Goal: Share content: Share content

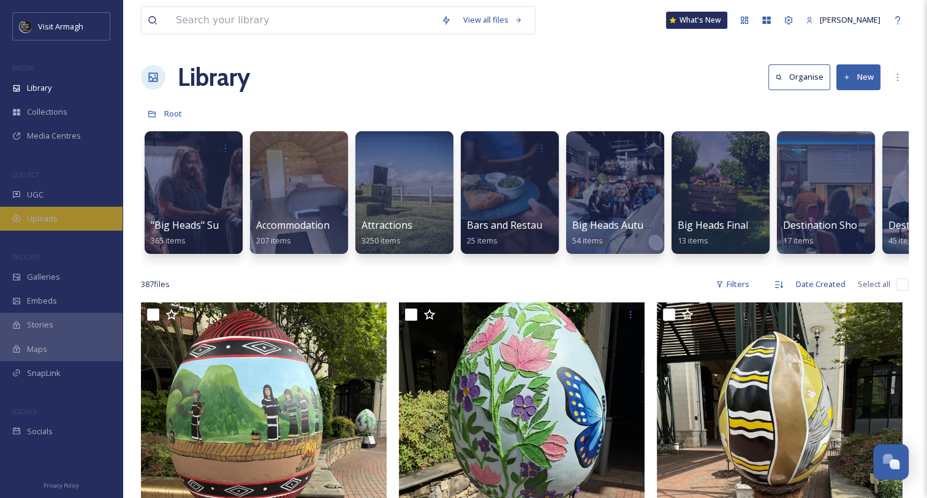
click at [44, 215] on span "Uploads" at bounding box center [42, 219] width 31 height 12
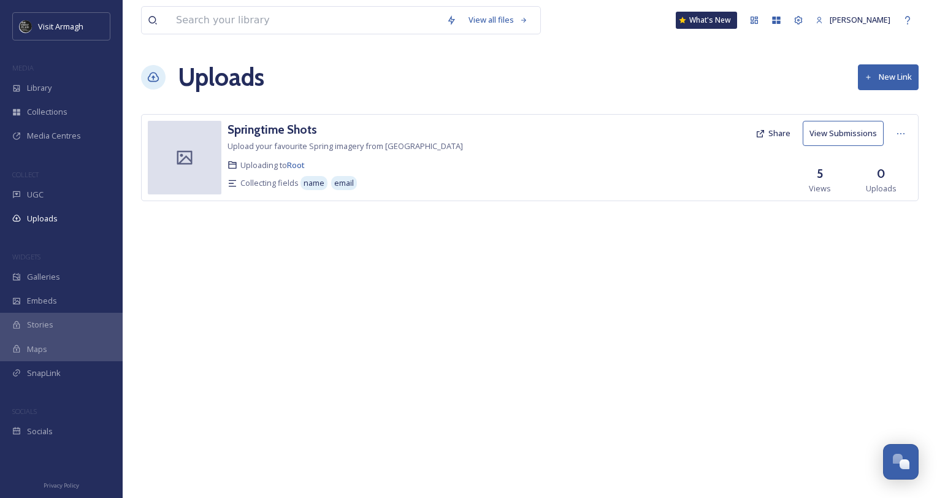
click at [878, 76] on button "New Link" at bounding box center [887, 76] width 61 height 25
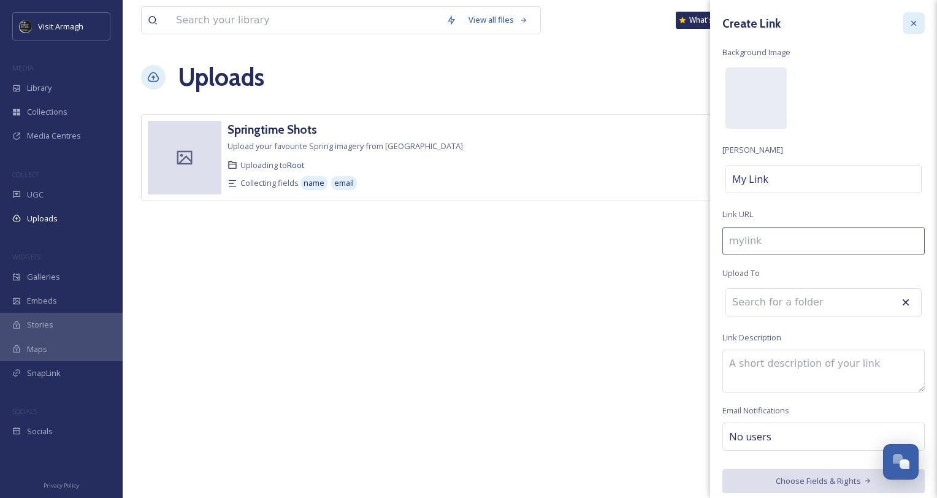
click at [908, 20] on icon at bounding box center [913, 23] width 10 height 10
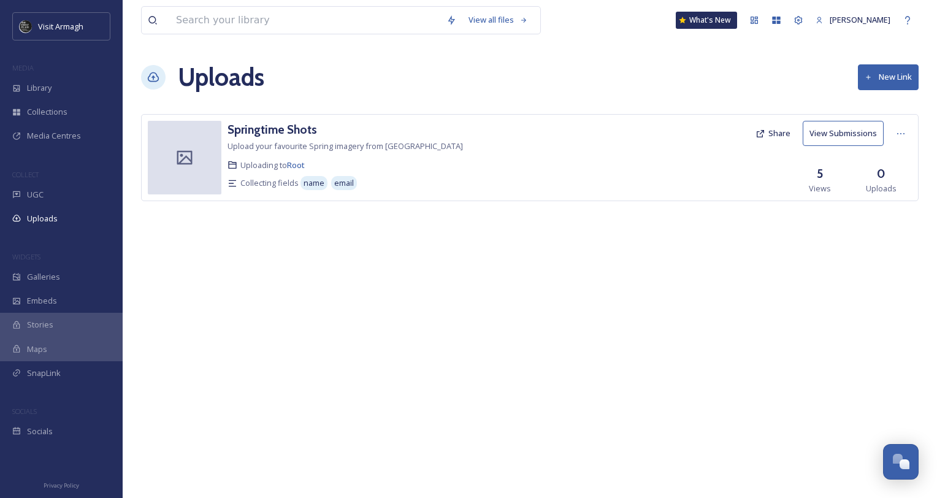
click at [238, 371] on div "View all files What's New Ghilian [PERSON_NAME] Uploads New Link Springtime Sho…" at bounding box center [530, 249] width 814 height 498
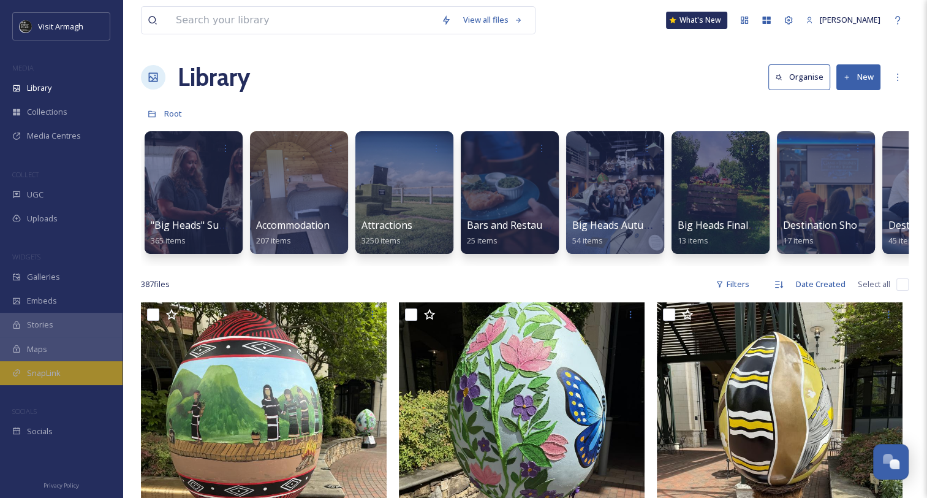
click at [36, 375] on span "SnapLink" at bounding box center [44, 373] width 34 height 12
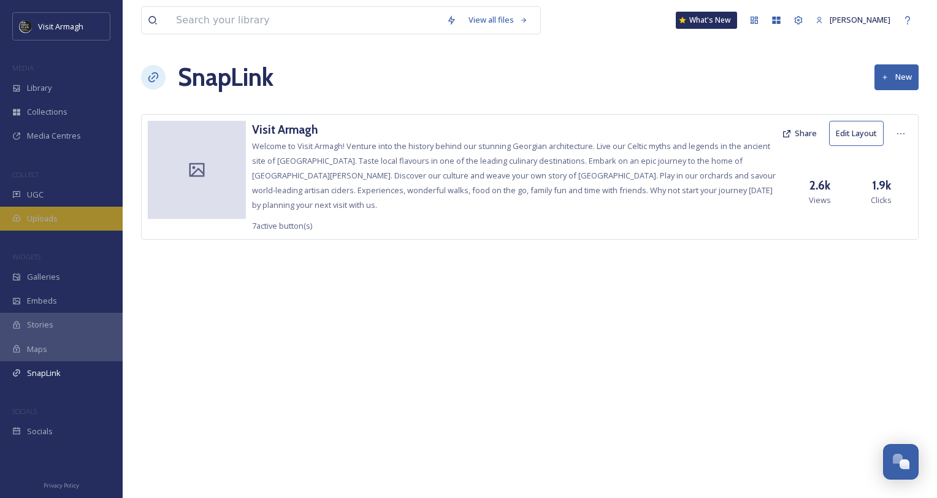
click at [54, 217] on span "Uploads" at bounding box center [42, 219] width 31 height 12
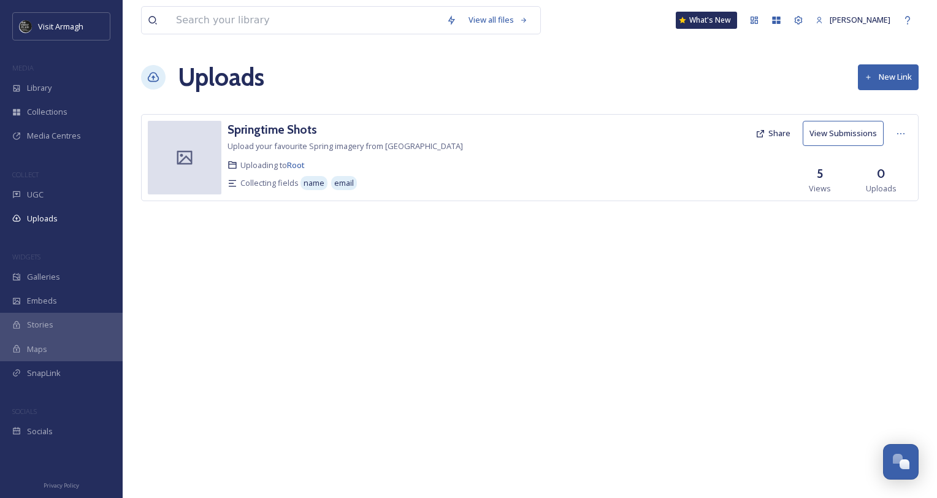
click at [909, 89] on button "New Link" at bounding box center [887, 76] width 61 height 25
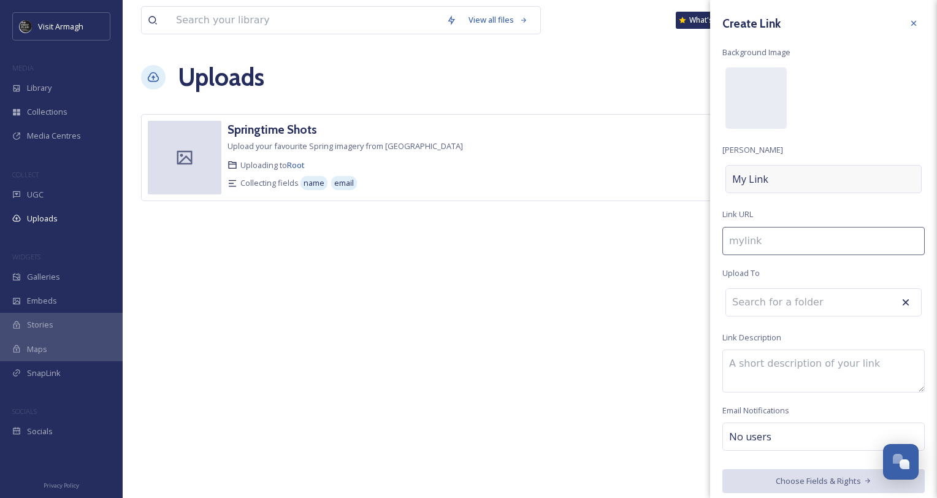
click at [789, 179] on div "My Link" at bounding box center [823, 179] width 196 height 28
type input "i"
type input "I"
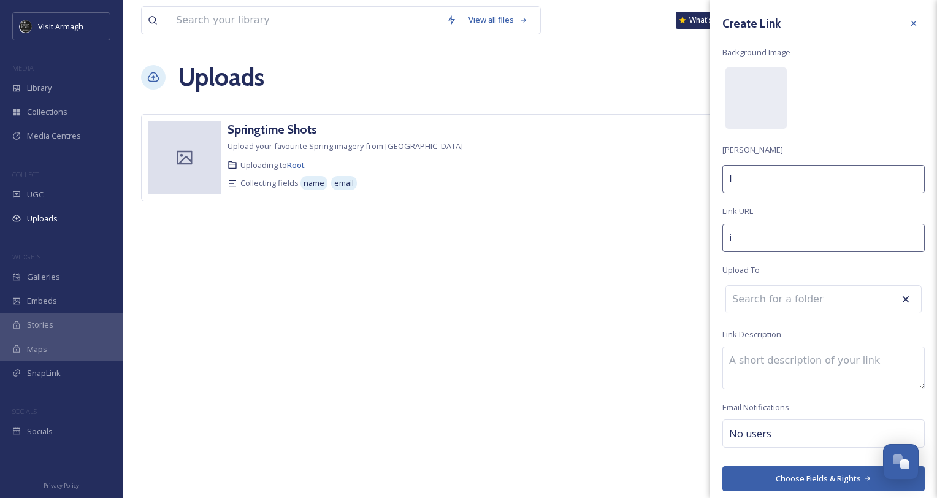
type input "if"
type input "IF"
type input "ift"
type input "IFT"
type input "iftm"
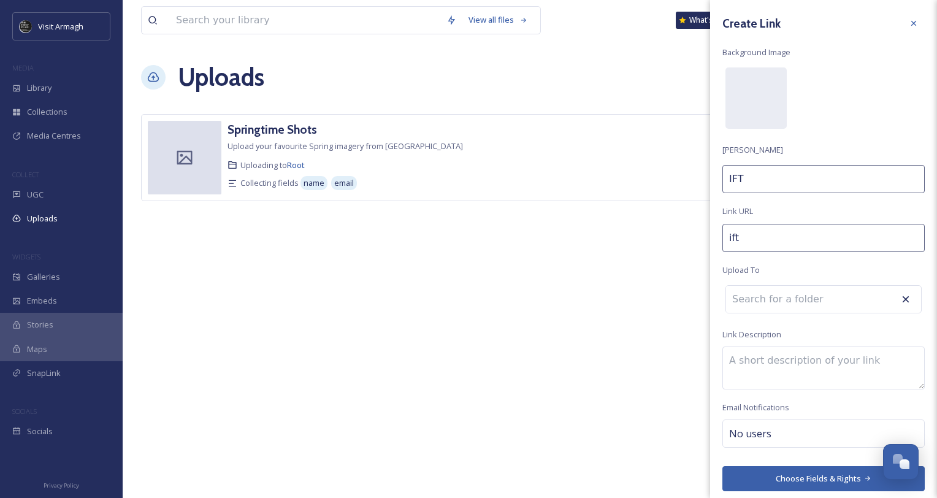
type input "IFTM"
type input "iftm-"
type input "IFTM"
type input "iftm-i"
type input "IFTM I"
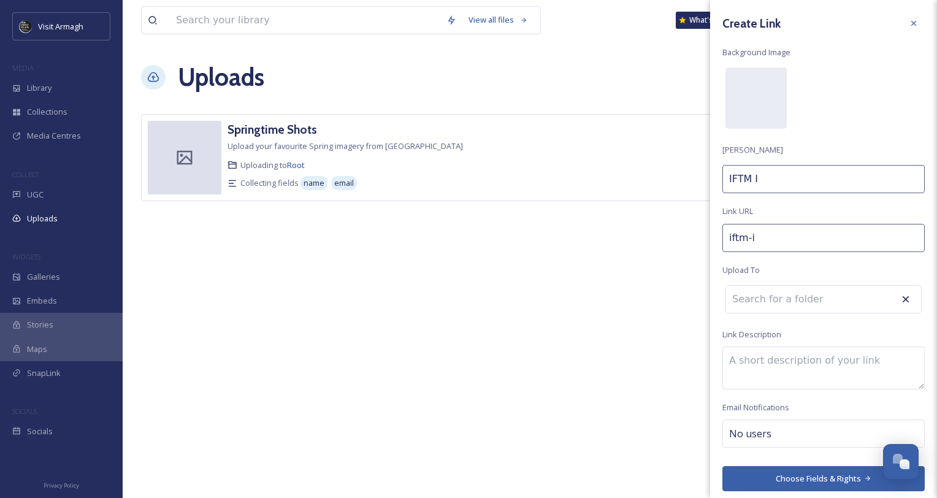
type input "iftm-im"
type input "IFTM Im"
type input "iftm-ima"
type input "IFTM Ima"
type input "iftm-imag"
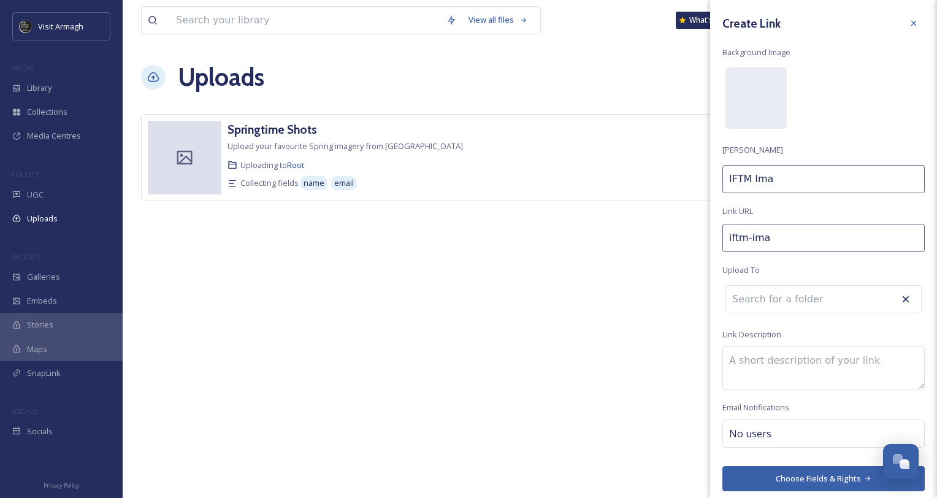
type input "IFTM Imag"
type input "iftm-image"
type input "IFTM Image"
type input "iftm-images"
type input "IFTM Images"
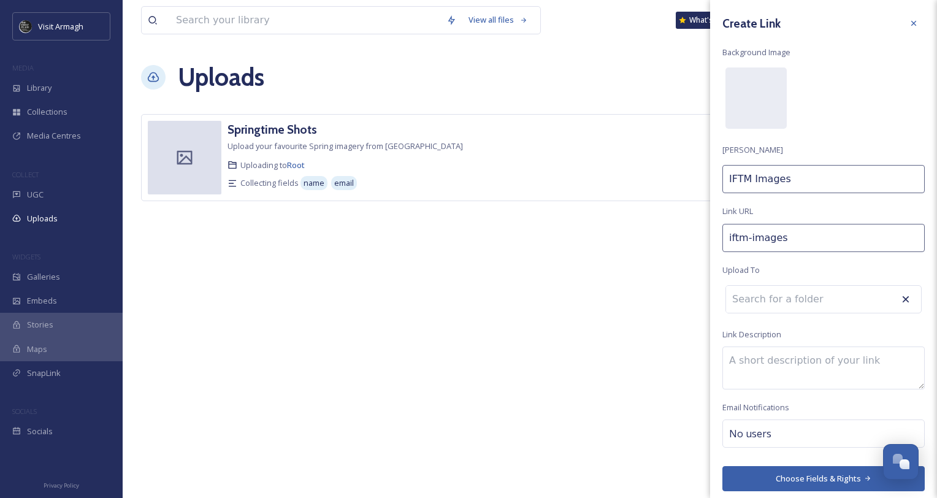
type input "iftm-images-"
type input "IFTM Images"
type input "iftm-images-t"
type input "IFTM Images T"
type input "iftm-images-to"
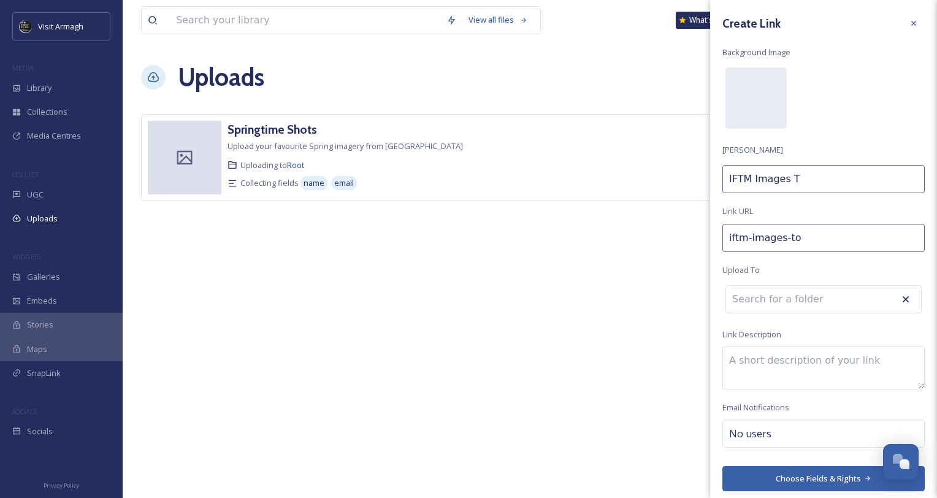
type input "IFTM Images To"
type input "iftm-images-tou"
type input "IFTM Images Tou"
type input "iftm-images-tour"
type input "IFTM Images Tour"
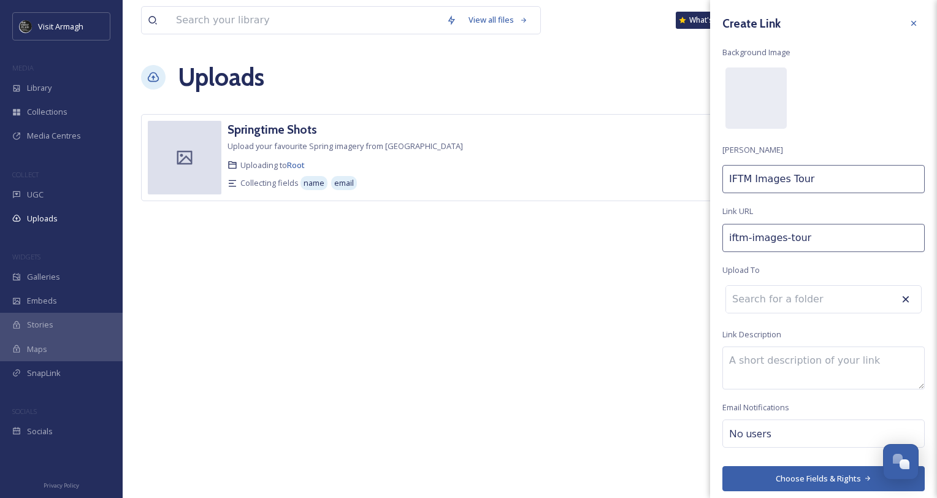
type input "iftm-images-touri"
type input "IFTM Images Touri"
type input "iftm-images-touris"
type input "IFTM Images [PERSON_NAME]"
type input "iftm-images-tourism"
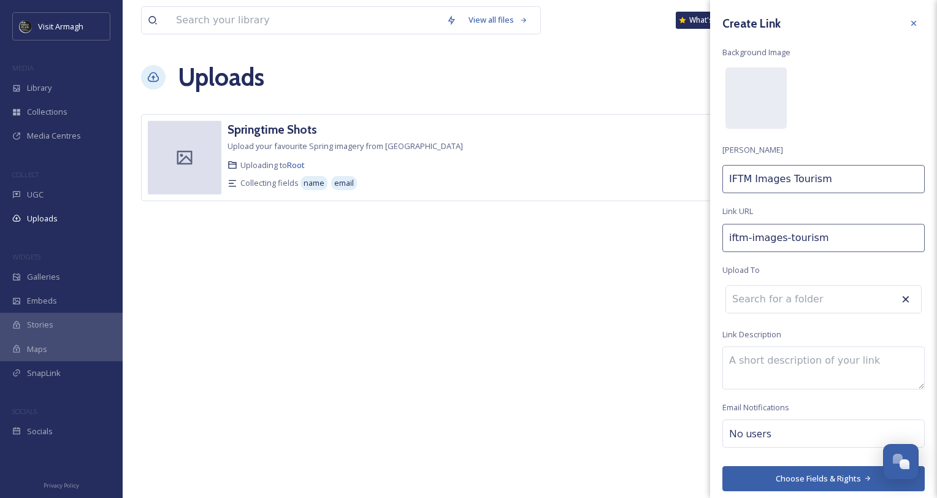
type input "IFTM Images Tourism"
type input "iftm-images-tourism-i"
type input "IFTM Images Tourism i"
type input "iftm-images-tourism-ir"
type input "IFTM Images Tourism ir"
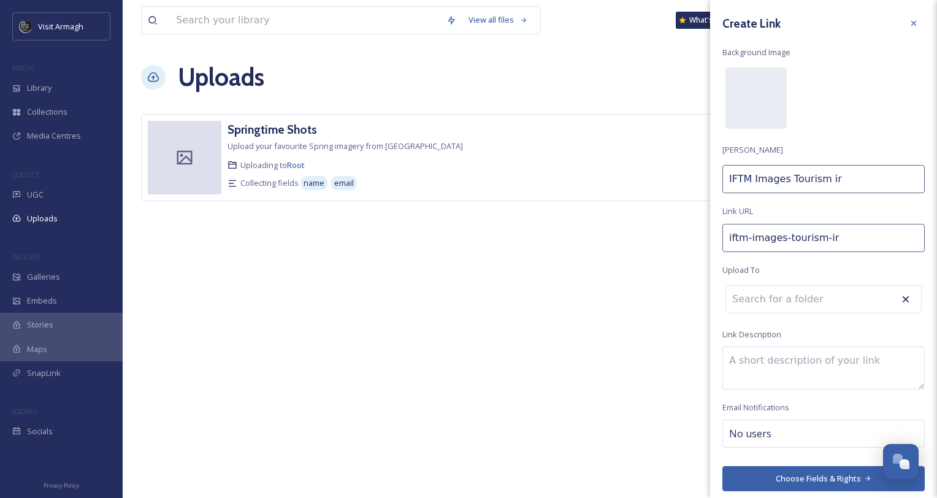
type input "iftm-images-tourism-ire"
type input "IFTM Images Tourism ire"
type input "iftm-images-tourism-irel"
type input "IFTM Images Tourism irel"
type input "iftm-images-tourism-irela"
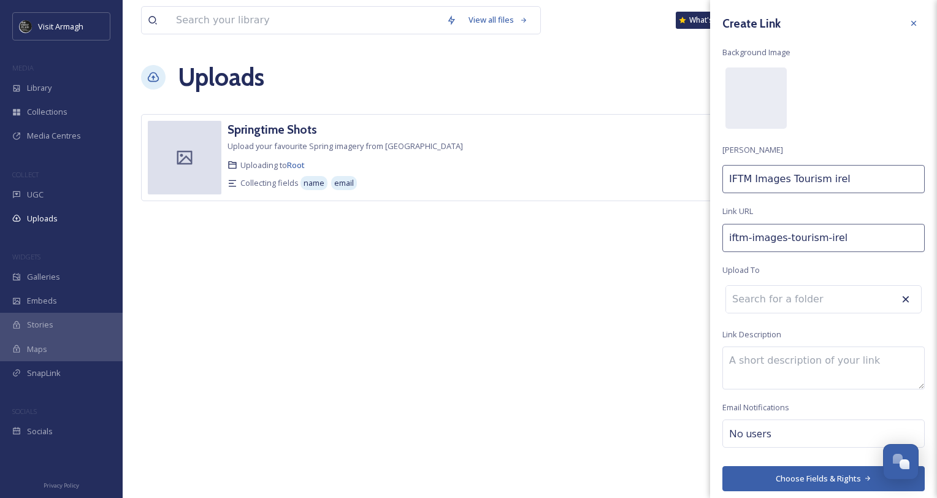
type input "IFTM Images Tourism irela"
type input "iftm-images-tourism-[GEOGRAPHIC_DATA]"
type input "IFTM Images Tourism [PERSON_NAME]"
type input "iftm-images-tourism-[GEOGRAPHIC_DATA]"
type input "IFTM Images Tourism ireland"
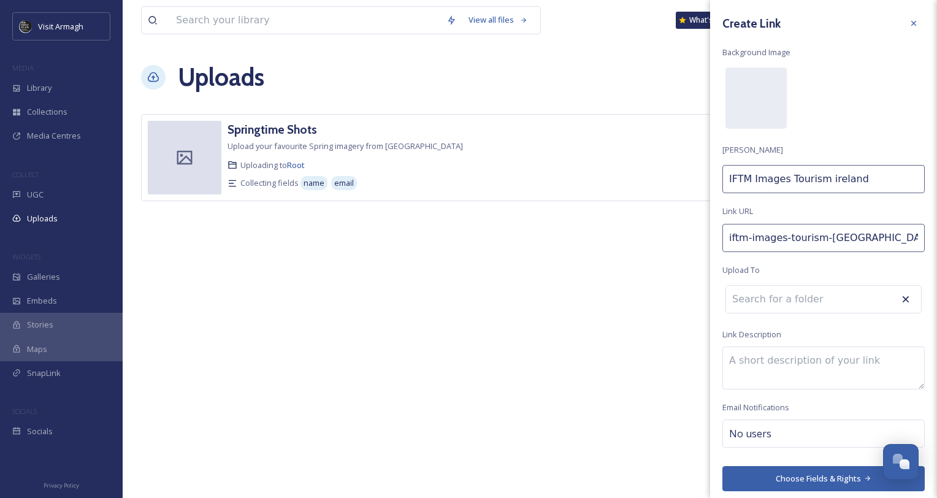
type input "iftm-images-tourism-[GEOGRAPHIC_DATA]-"
type input "IFTM Images Tourism ireland"
type input "iftm-images-tourism-[GEOGRAPHIC_DATA]"
type input "IFTM Images Tourism ireland"
type input "iftm-images-tourism-[GEOGRAPHIC_DATA]"
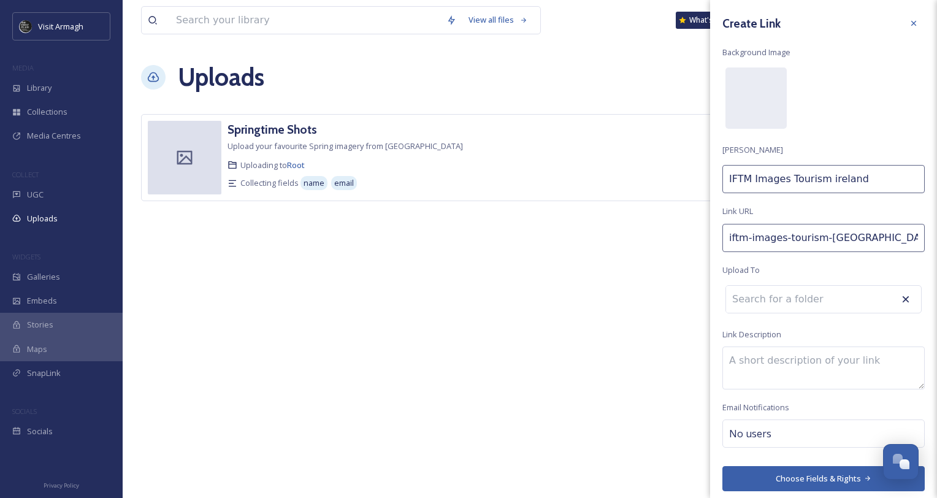
type input "IFTM Images Tourism [PERSON_NAME]"
type input "iftm-images-tourism-irela"
type input "IFTM Images Tourism irela"
type input "iftm-images-tourism-irel"
type input "IFTM Images Tourism irel"
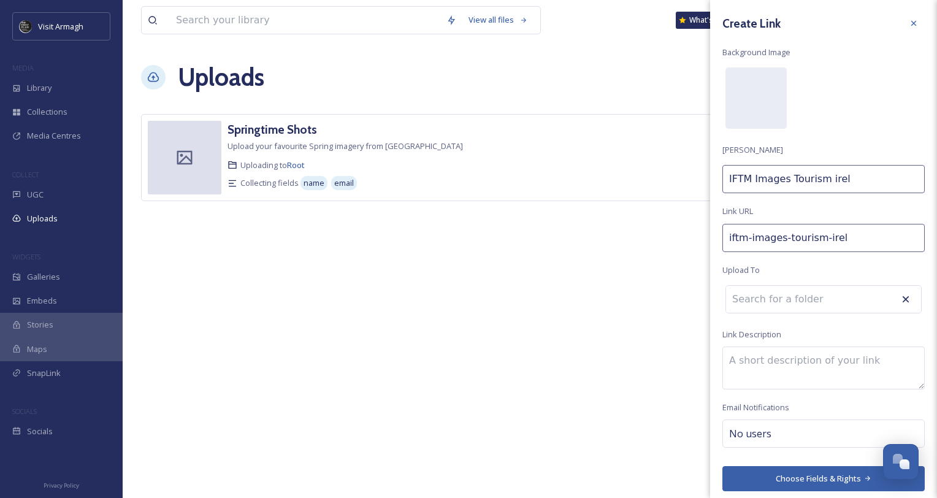
type input "iftm-images-tourism-ire"
type input "IFTM Images Tourism ire"
type input "iftm-images-tourism-ir"
type input "IFTM Images Tourism ir"
type input "iftm-images-tourism-i"
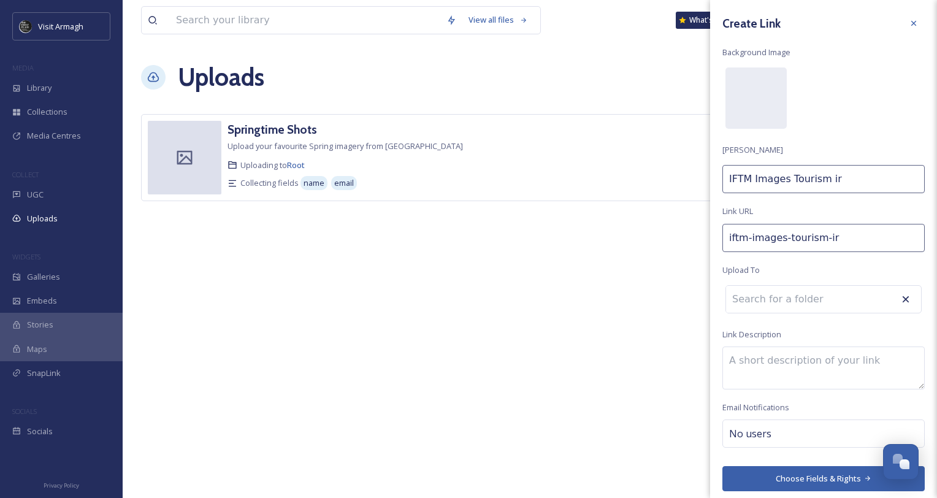
type input "IFTM Images Tourism i"
type input "iftm-images-tourism-"
type input "IFTM Images Tourism"
type input "iftm-images-tourism-i"
type input "IFTM Images Tourism I"
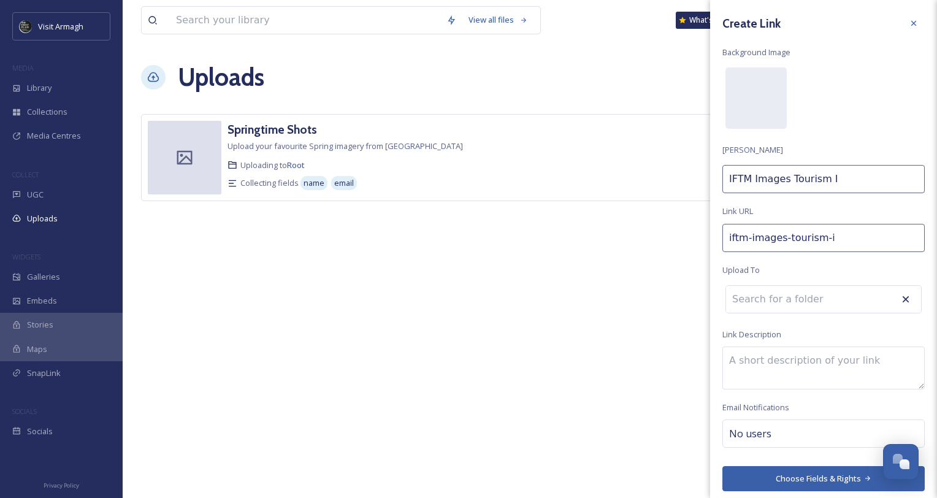
type input "iftm-images-tourism-ir"
type input "IFTM Images Tourism Ir"
type input "iftm-images-tourism-ire"
type input "IFTM Images Tourism Ire"
type input "iftm-images-tourism-irel"
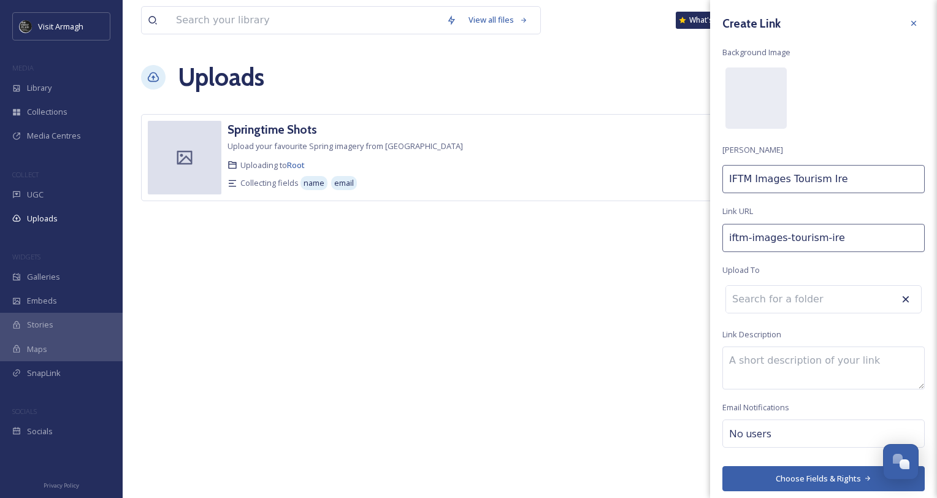
type input "IFTM Images Tourism Irel"
type input "iftm-images-tourism-irela"
type input "IFTM Images Tourism Irela"
type input "iftm-images-tourism-[GEOGRAPHIC_DATA]"
type input "IFTM Images Tourism [GEOGRAPHIC_DATA]"
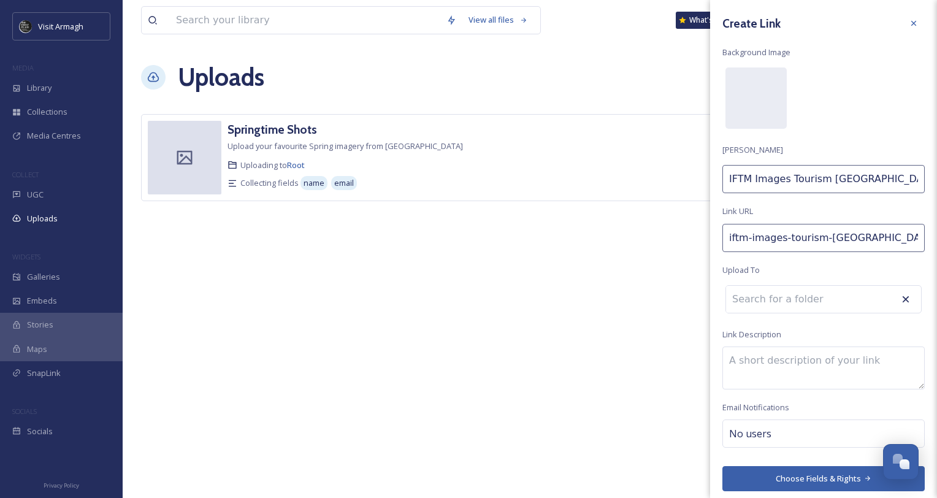
type input "iftm-images-tourism-[GEOGRAPHIC_DATA]"
type input "IFTM Images Tourism [GEOGRAPHIC_DATA]"
type input "iftm-images-tourism-[GEOGRAPHIC_DATA]-"
type input "IFTM Images Tourism [GEOGRAPHIC_DATA]"
click at [802, 303] on input at bounding box center [793, 299] width 135 height 27
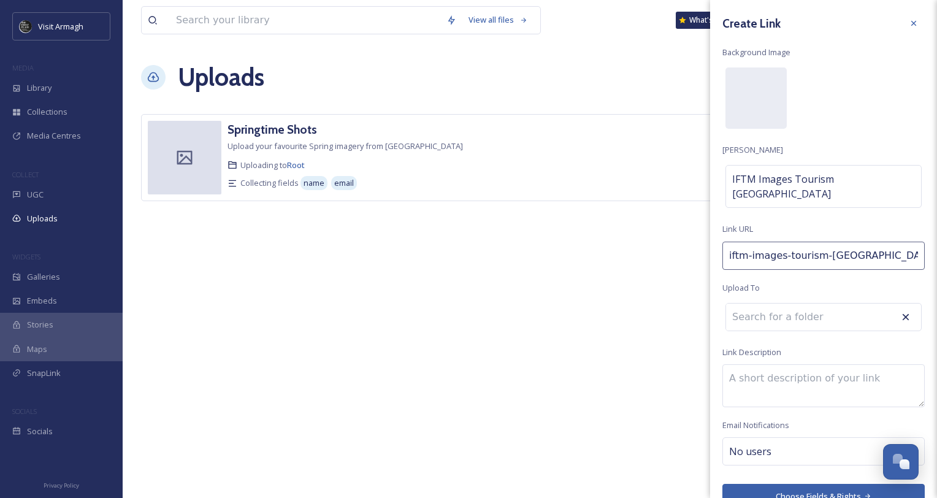
click at [758, 303] on input at bounding box center [793, 316] width 135 height 27
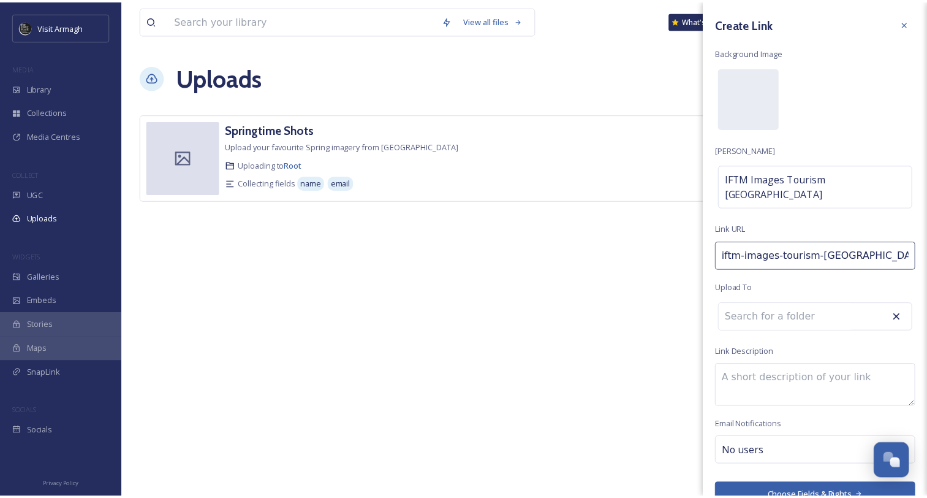
scroll to position [7, 0]
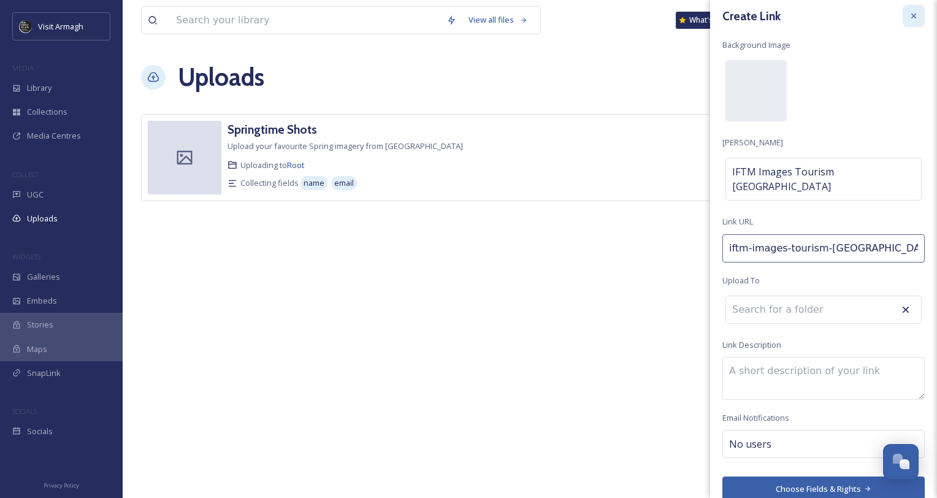
click at [908, 15] on icon at bounding box center [913, 16] width 10 height 10
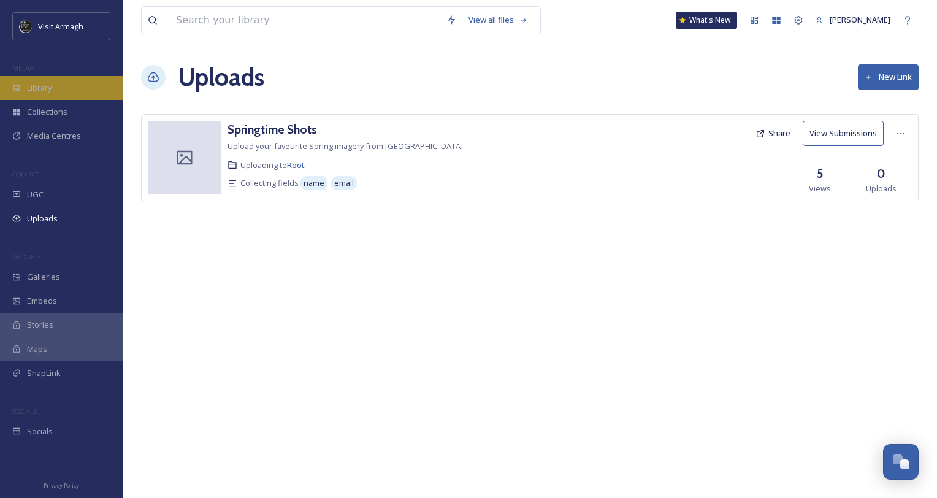
click at [48, 86] on span "Library" at bounding box center [39, 88] width 25 height 12
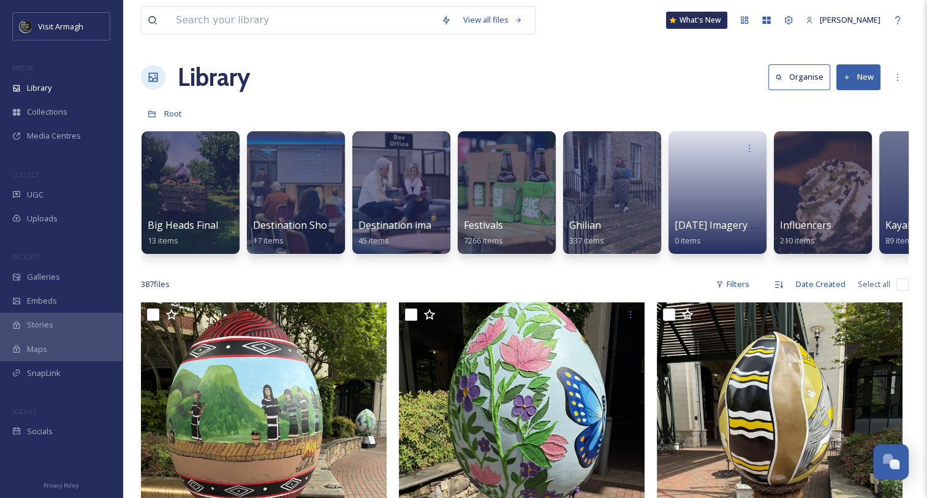
scroll to position [0, 533]
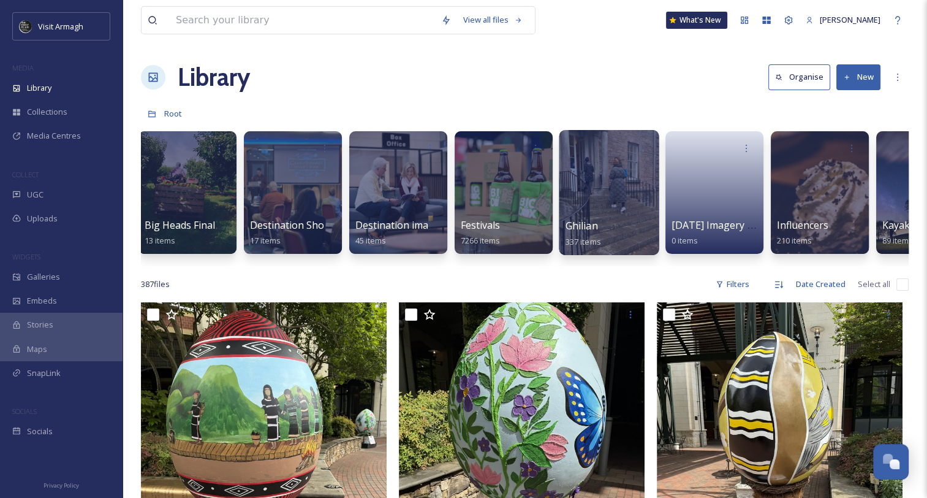
click at [600, 205] on div at bounding box center [609, 192] width 100 height 125
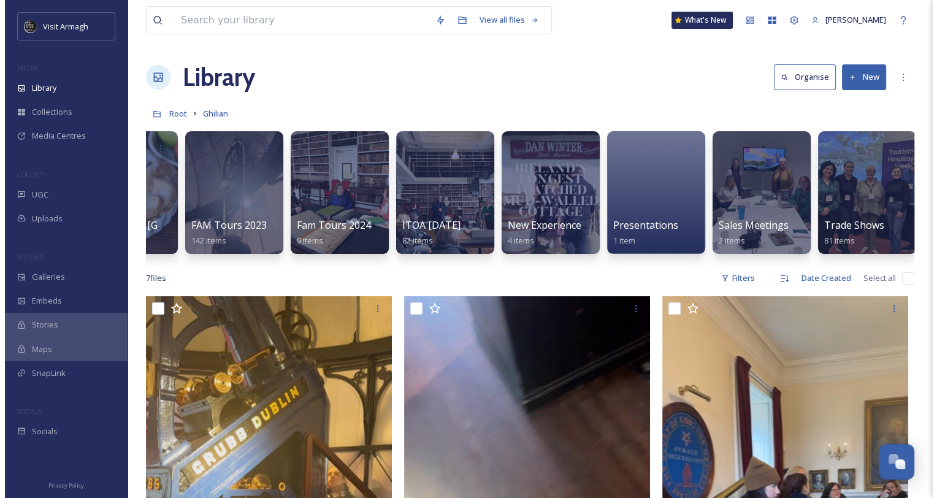
scroll to position [0, 286]
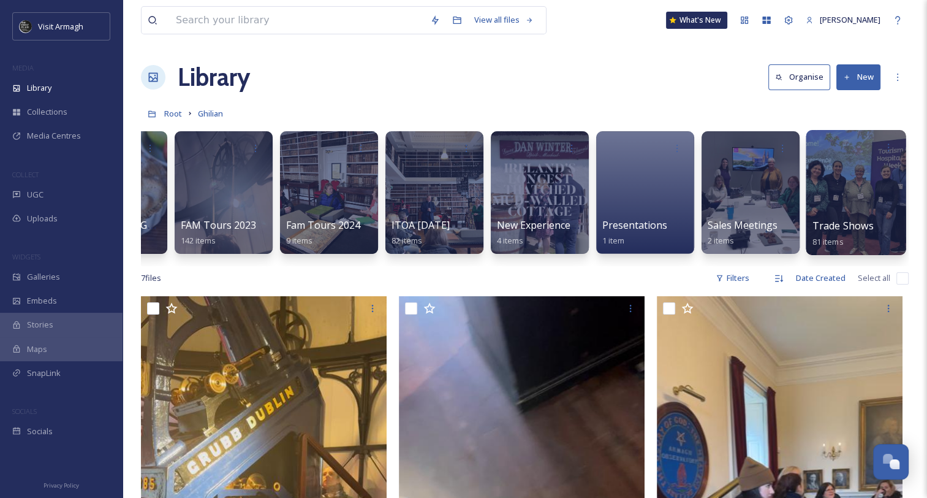
click at [872, 223] on div "Trade Shows 81 items" at bounding box center [857, 233] width 88 height 31
click at [865, 221] on span "Trade Shows" at bounding box center [843, 225] width 61 height 13
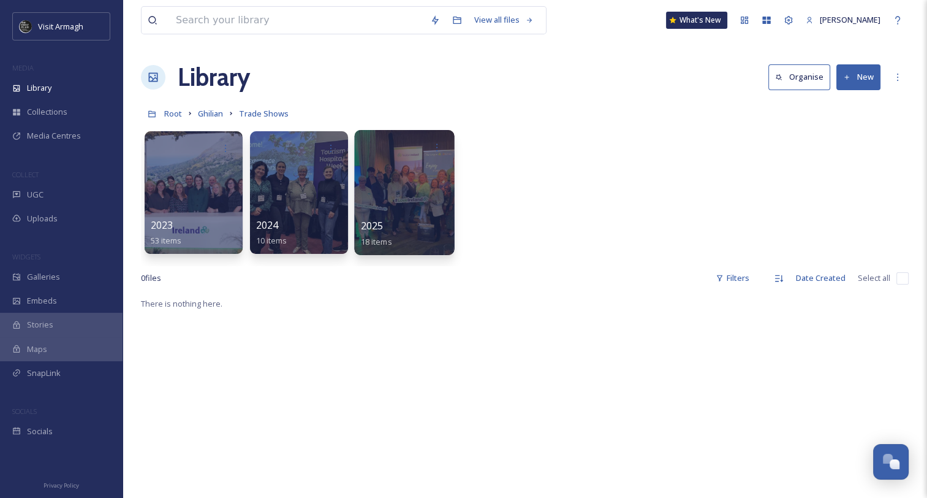
click at [406, 210] on div at bounding box center [404, 192] width 100 height 125
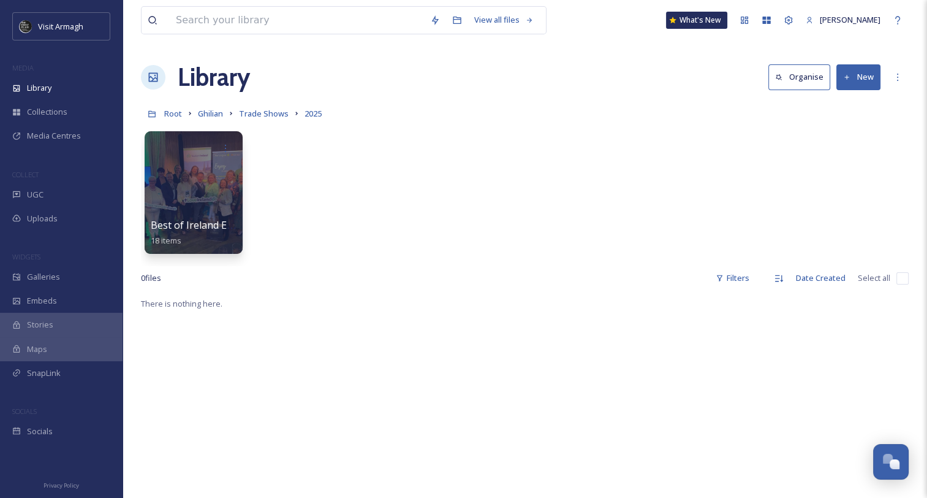
click at [867, 71] on button "New" at bounding box center [859, 76] width 44 height 25
click at [839, 153] on span "Folder" at bounding box center [844, 154] width 23 height 12
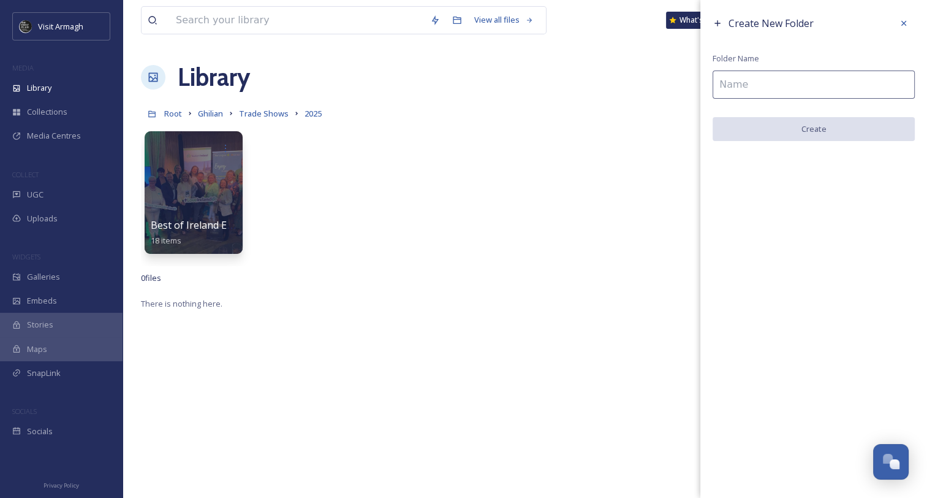
click at [772, 85] on input at bounding box center [814, 84] width 202 height 28
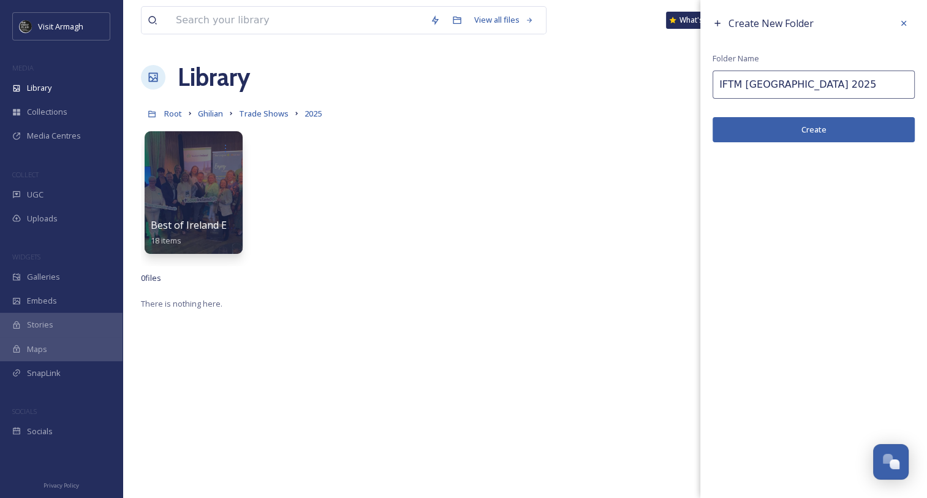
type input "IFTM [GEOGRAPHIC_DATA] 2025"
click at [819, 132] on button "Create" at bounding box center [814, 129] width 202 height 25
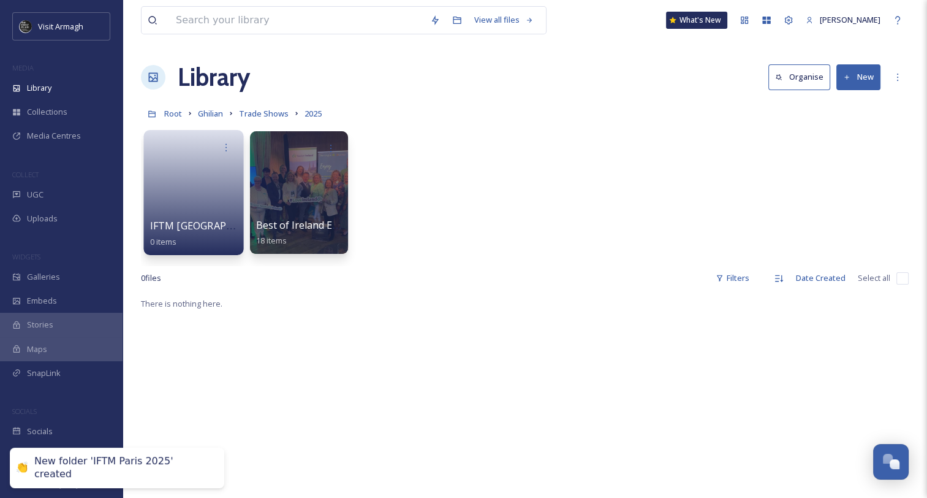
click at [183, 208] on link at bounding box center [194, 188] width 88 height 59
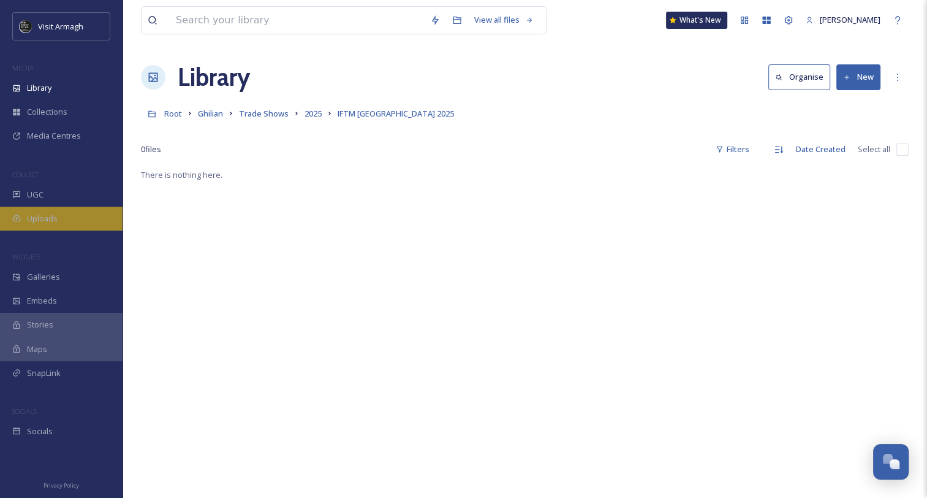
click at [42, 216] on span "Uploads" at bounding box center [42, 219] width 31 height 12
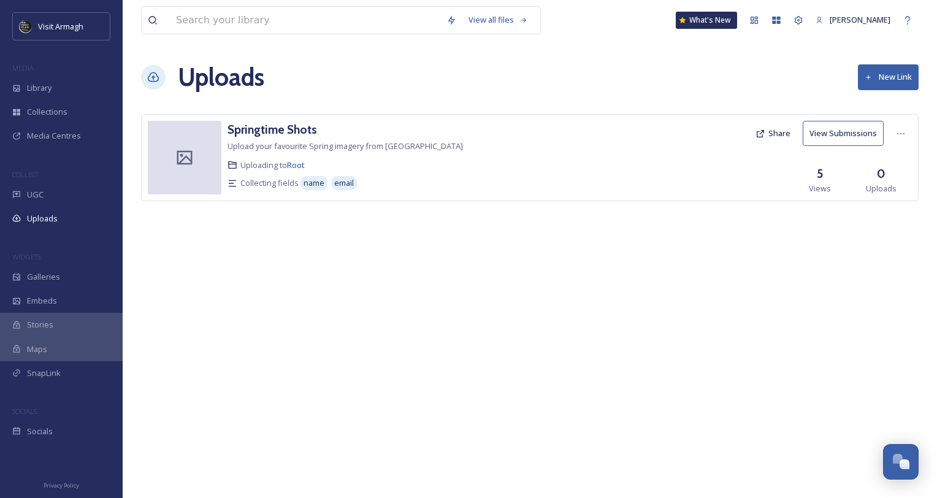
click at [878, 78] on button "New Link" at bounding box center [887, 76] width 61 height 25
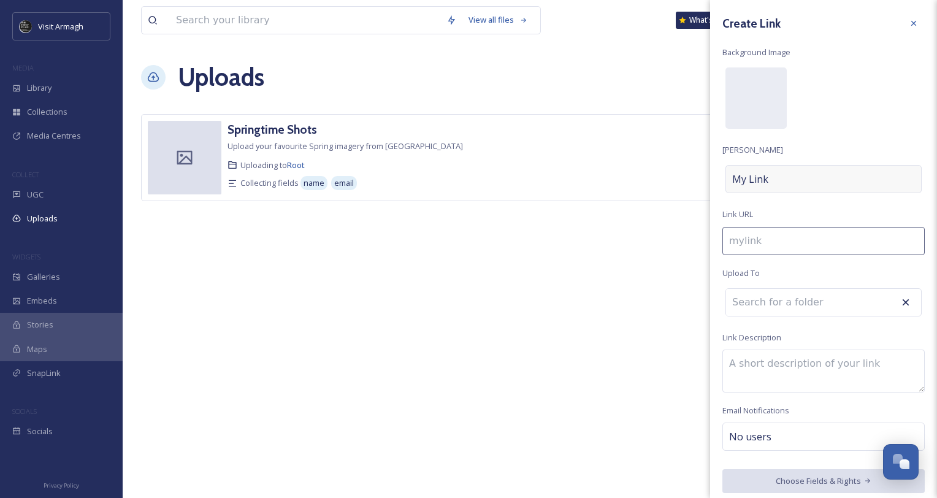
click at [734, 182] on span "My Link" at bounding box center [750, 179] width 36 height 15
type input "t"
type input "T"
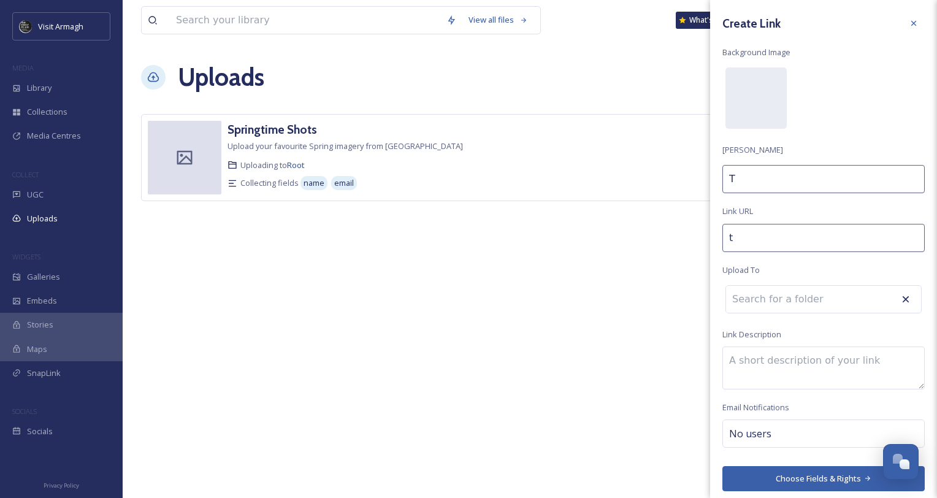
type input "to"
type input "TO"
type input "tor"
type input "TOr"
type input "toru"
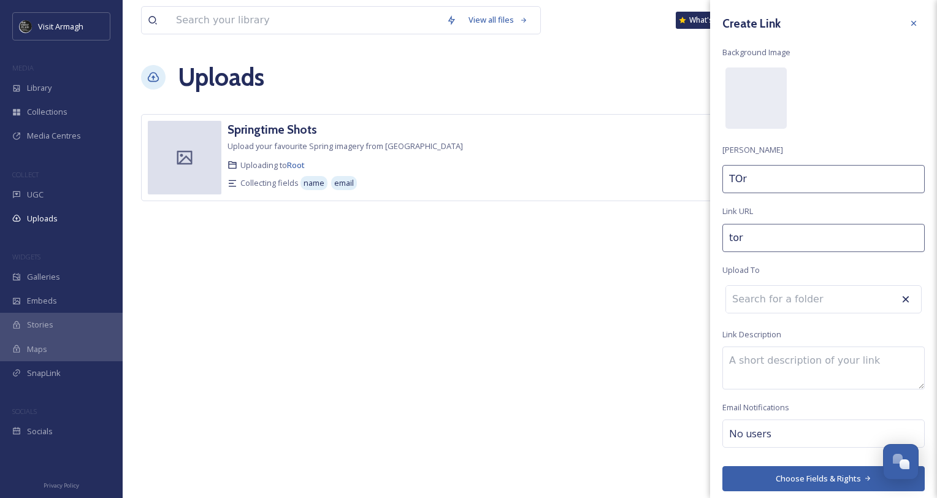
type input "TOru"
type input "torui"
type input "TOrui"
type input "toruis"
type input "TOruis"
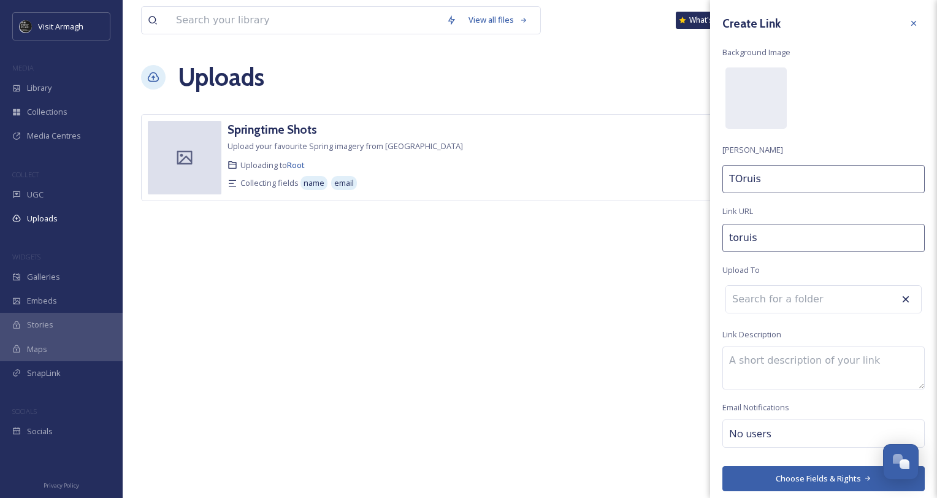
type input "toruism"
type input "TOruism"
type input "toruis"
type input "TOruis"
type input "torui"
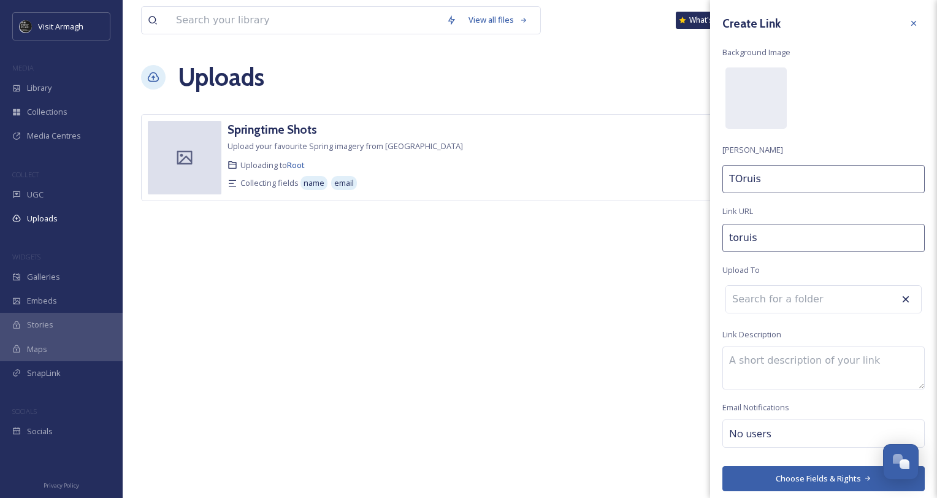
type input "TOrui"
type input "toru"
type input "TOru"
type input "tor"
type input "TOr"
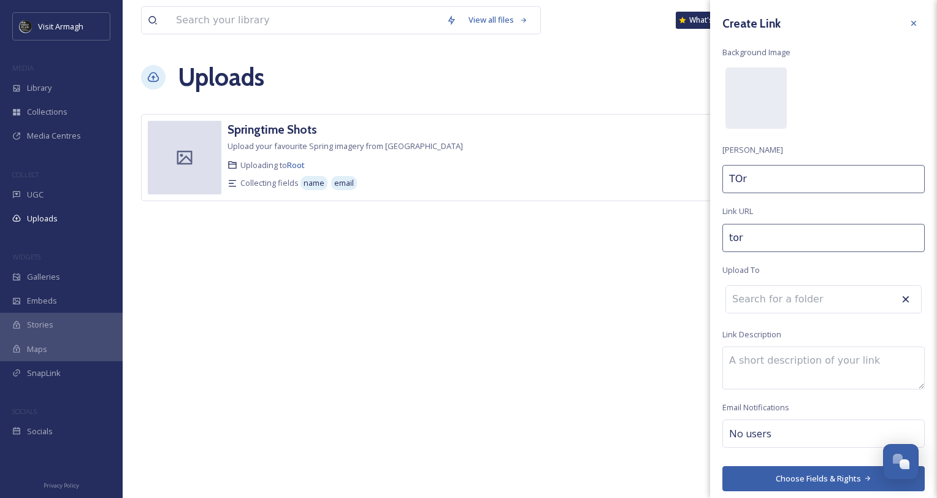
type input "to"
type input "TO"
type input "t"
type input "T"
type input "to"
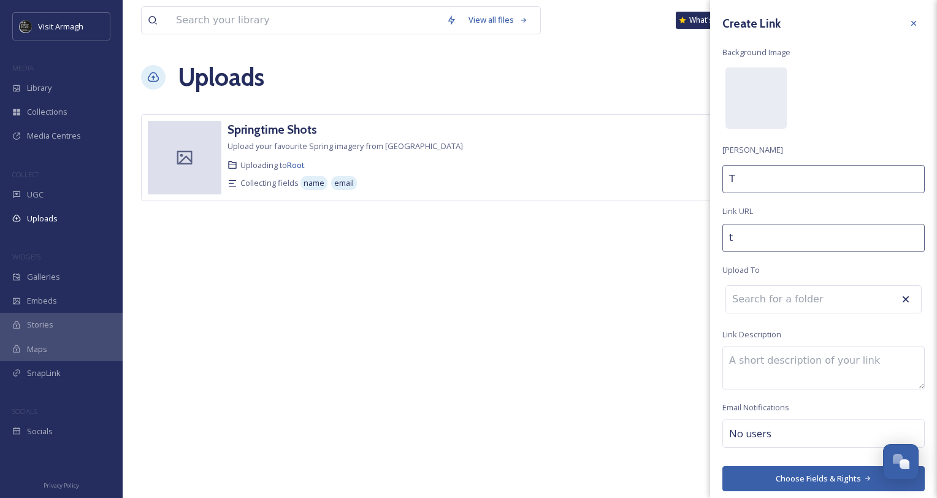
type input "To"
type input "tou"
type input "Tou"
type input "tour"
type input "Tour"
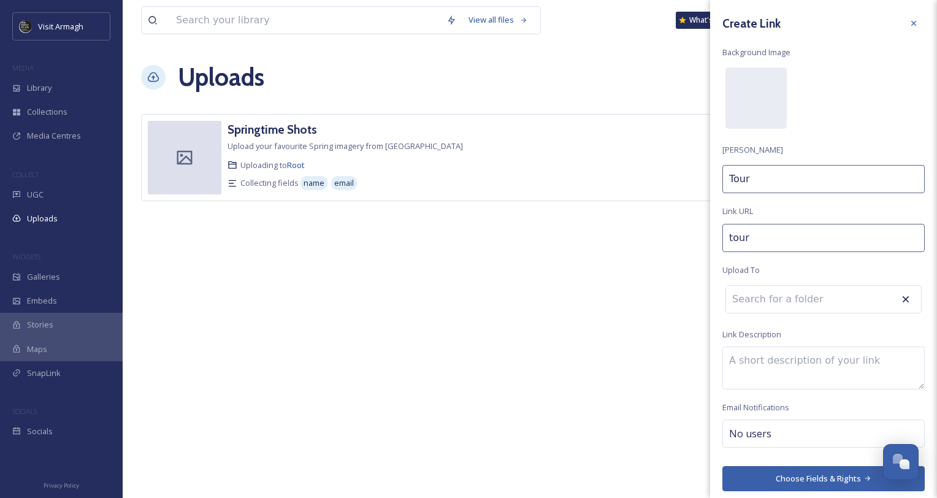
type input "touri"
type input "Touri"
type input "touris"
type input "[PERSON_NAME]"
type input "tourism"
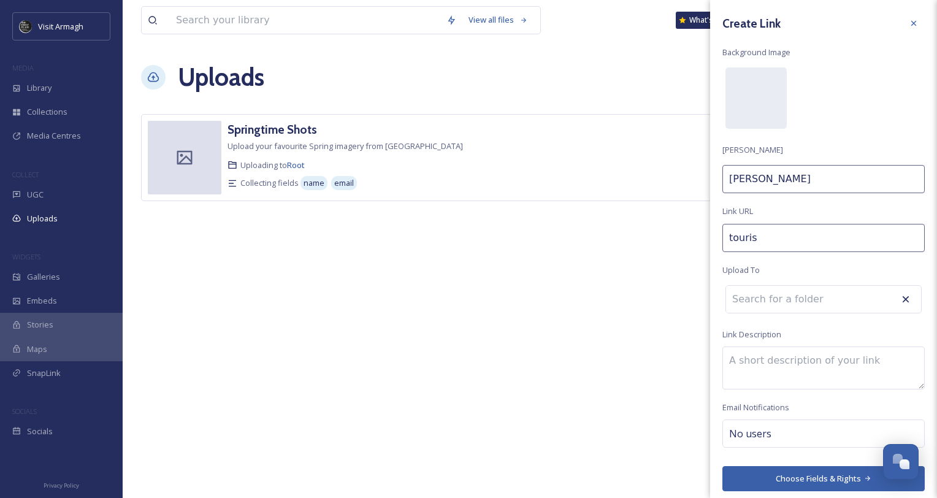
type input "Tourism"
type input "tourism-"
type input "Tourism"
type input "tourism-i"
type input "Tourism I"
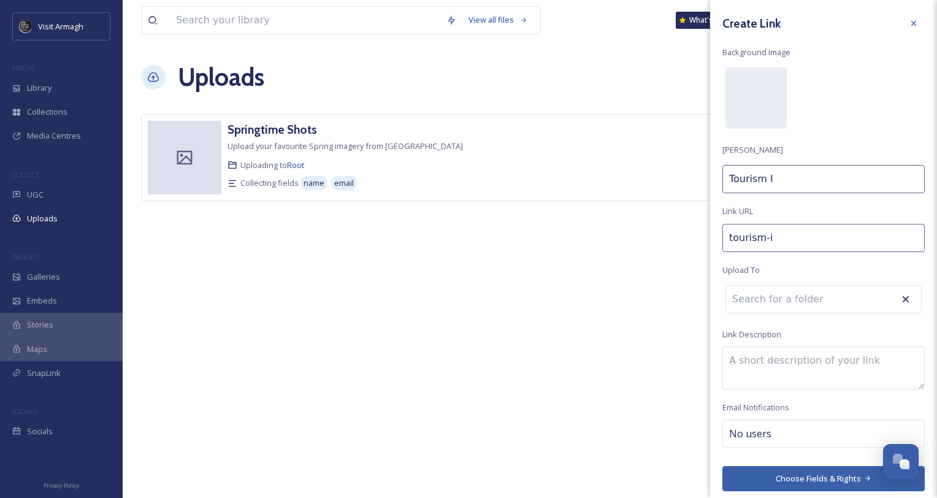
type input "tourism-ir"
type input "Tourism Ir"
type input "tourism-ire"
type input "Tourism Ire"
type input "tourism-irel"
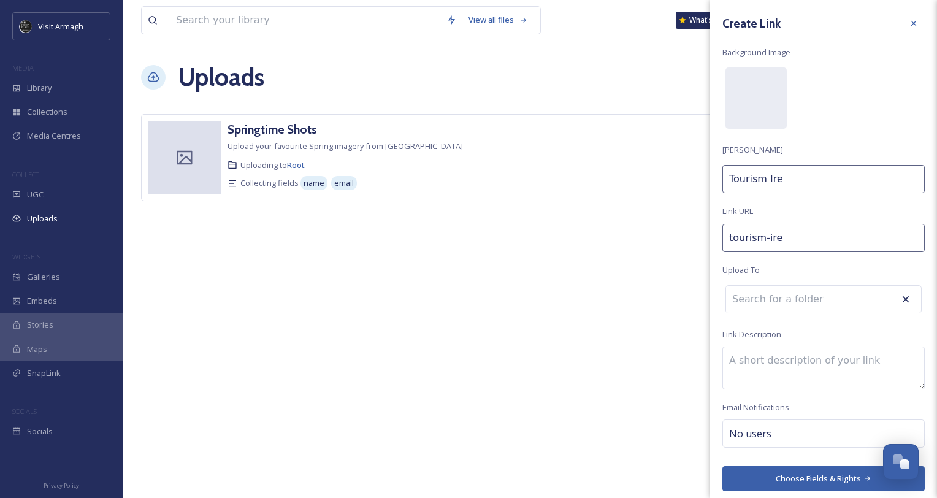
type input "Tourism Irel"
type input "tourism-[GEOGRAPHIC_DATA]"
type input "Tourism [GEOGRAPHIC_DATA]"
type input "tourism-[GEOGRAPHIC_DATA]"
type input "Tourism [GEOGRAPHIC_DATA]"
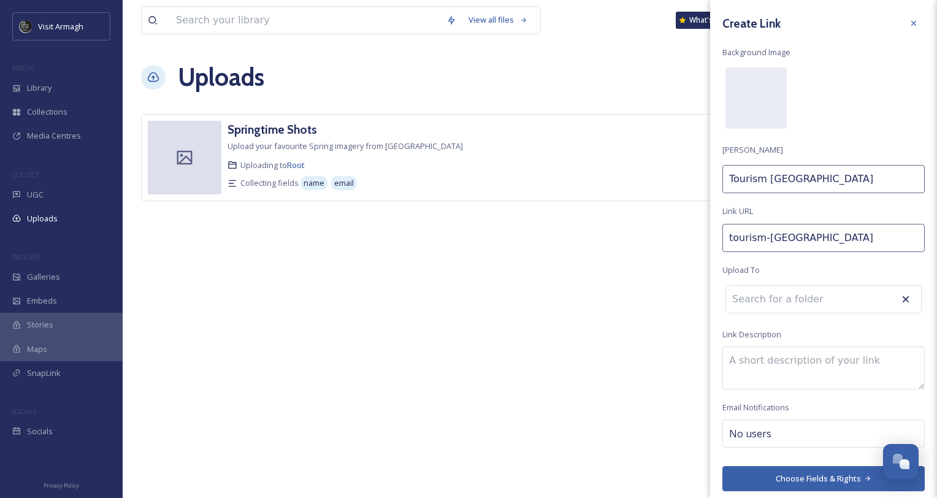
type input "tourism-[GEOGRAPHIC_DATA]"
type input "Tourism [GEOGRAPHIC_DATA]"
type input "tourism-[GEOGRAPHIC_DATA]-"
type input "Tourism [GEOGRAPHIC_DATA]"
type input "tourism-[GEOGRAPHIC_DATA]-[GEOGRAPHIC_DATA]"
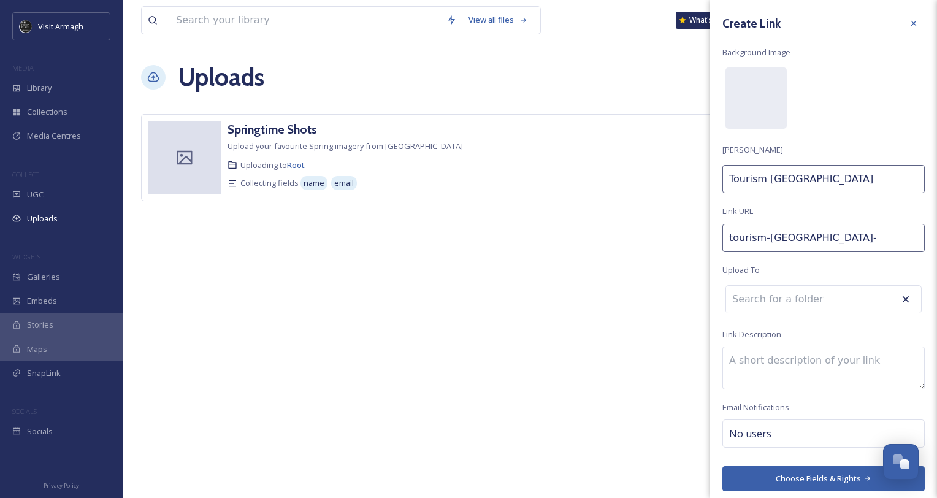
type input "Tourism [GEOGRAPHIC_DATA] I"
type input "tourism-[GEOGRAPHIC_DATA]-im"
type input "Tourism Ireland Im"
type input "tourism-[GEOGRAPHIC_DATA]-ima"
type input "Tourism [GEOGRAPHIC_DATA] Ima"
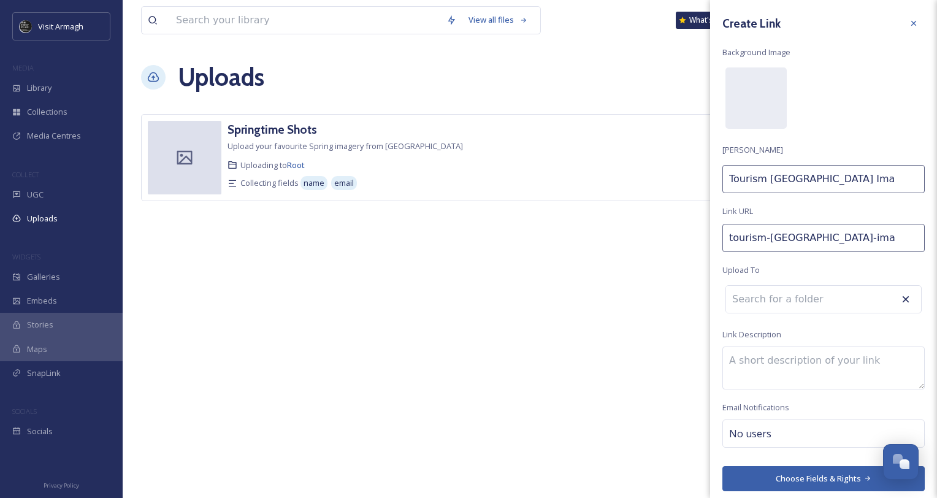
type input "tourism-[GEOGRAPHIC_DATA]-[GEOGRAPHIC_DATA]"
type input "Tourism Ireland Imag"
type input "tourism-[GEOGRAPHIC_DATA]-image"
type input "Tourism Ireland Image"
type input "tourism-[GEOGRAPHIC_DATA]-images"
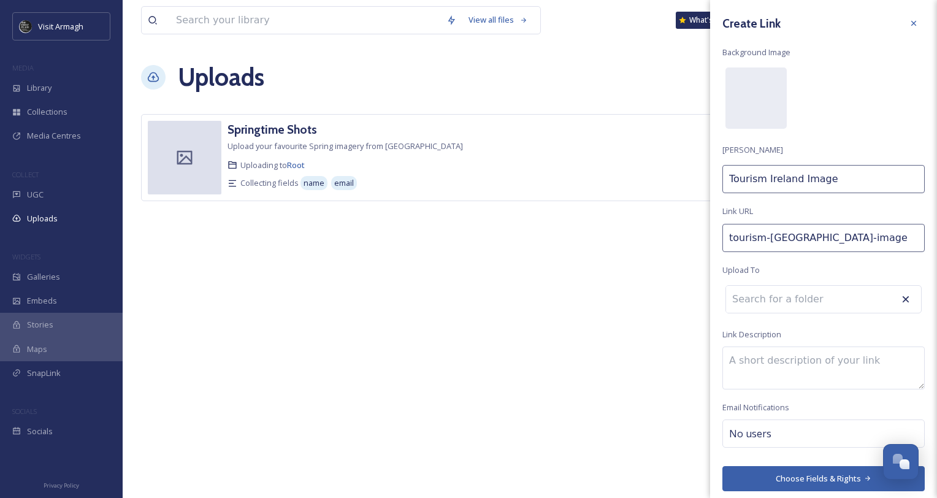
type input "Tourism Ireland Images"
type input "tourism-[GEOGRAPHIC_DATA]-images-"
type input "Tourism Ireland Images"
type input "tourism-[GEOGRAPHIC_DATA]-images-i"
type input "Tourism Ireland Images I"
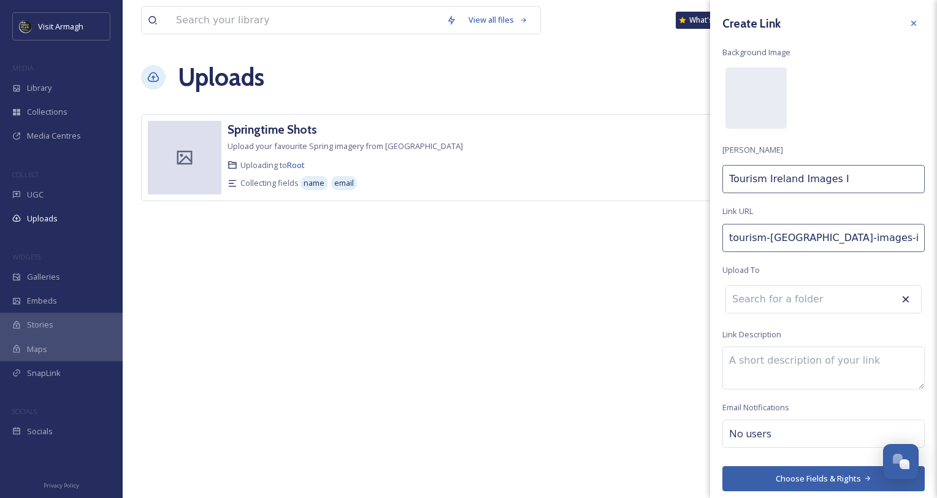
type input "tourism-[GEOGRAPHIC_DATA]-images-if"
type input "Tourism Ireland Images IF"
type input "tourism-[GEOGRAPHIC_DATA]-images-ift"
type input "Tourism Ireland Images IFT"
type input "tourism-[GEOGRAPHIC_DATA]-images-iftm"
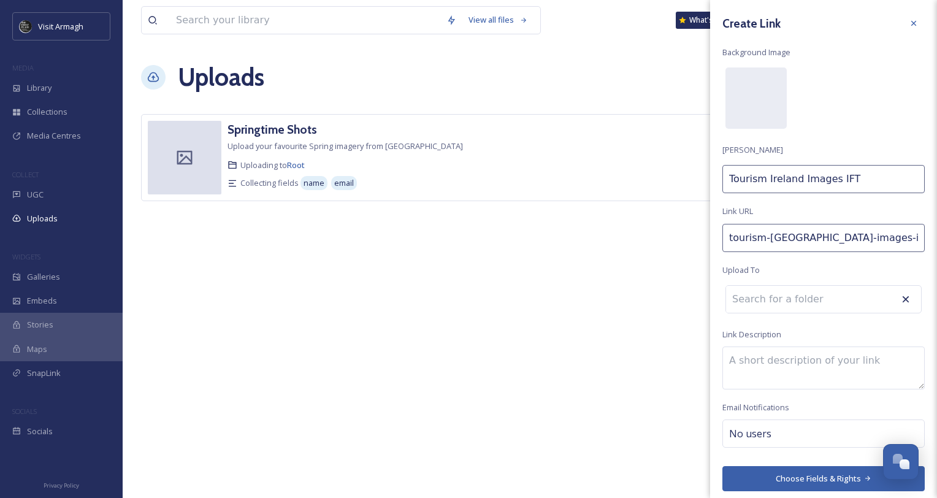
type input "Tourism Ireland Images IFTM"
click at [816, 304] on input at bounding box center [793, 299] width 135 height 27
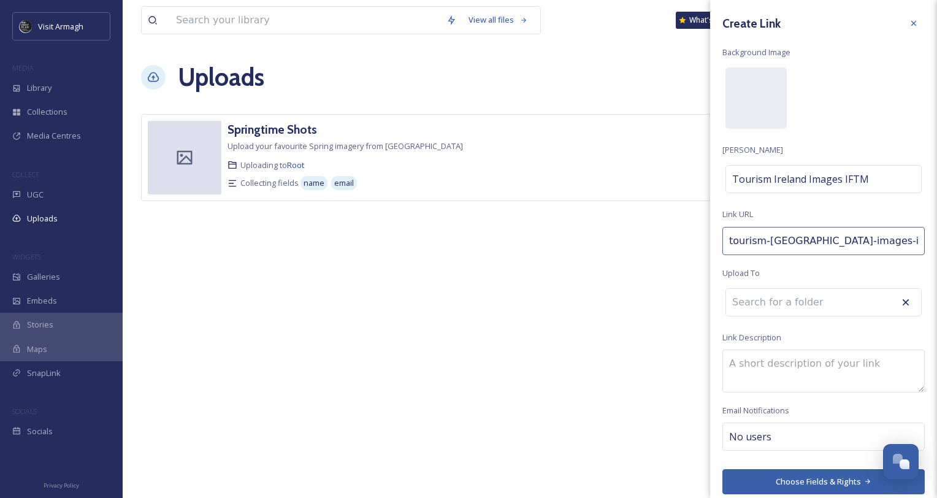
click at [899, 299] on icon at bounding box center [905, 302] width 12 height 12
click at [807, 305] on input at bounding box center [793, 302] width 135 height 27
click at [789, 304] on input at bounding box center [793, 302] width 135 height 27
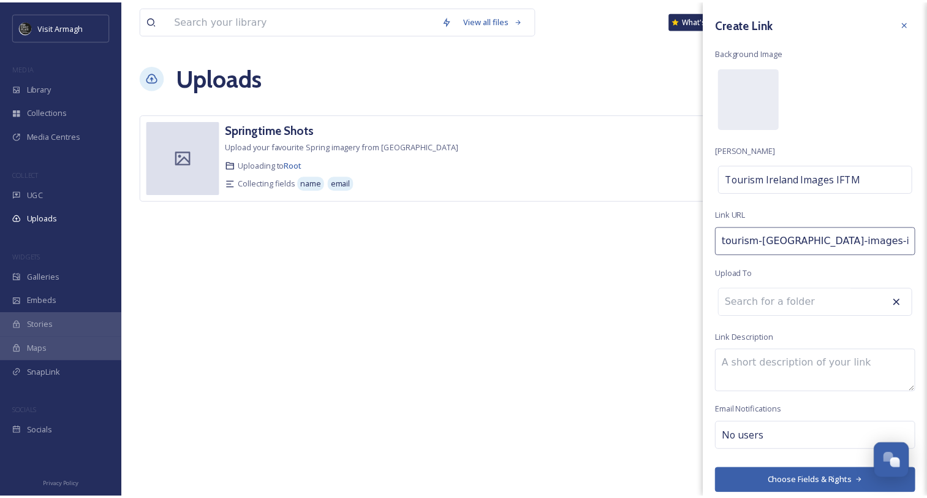
scroll to position [7, 0]
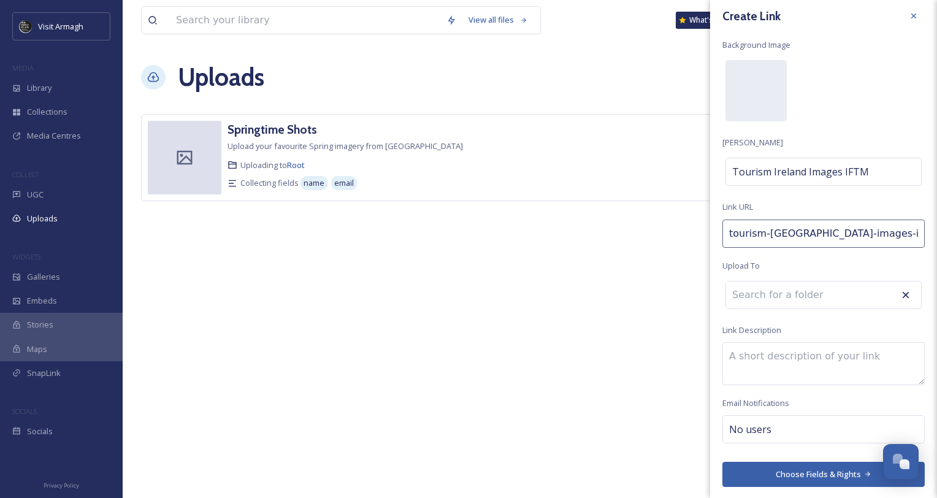
click at [737, 303] on input at bounding box center [793, 294] width 135 height 27
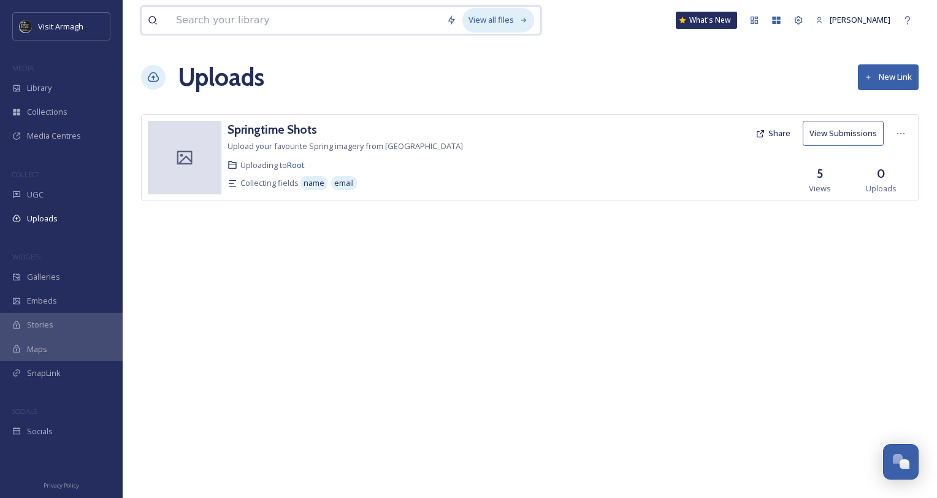
click at [481, 20] on div "View all files" at bounding box center [498, 20] width 72 height 24
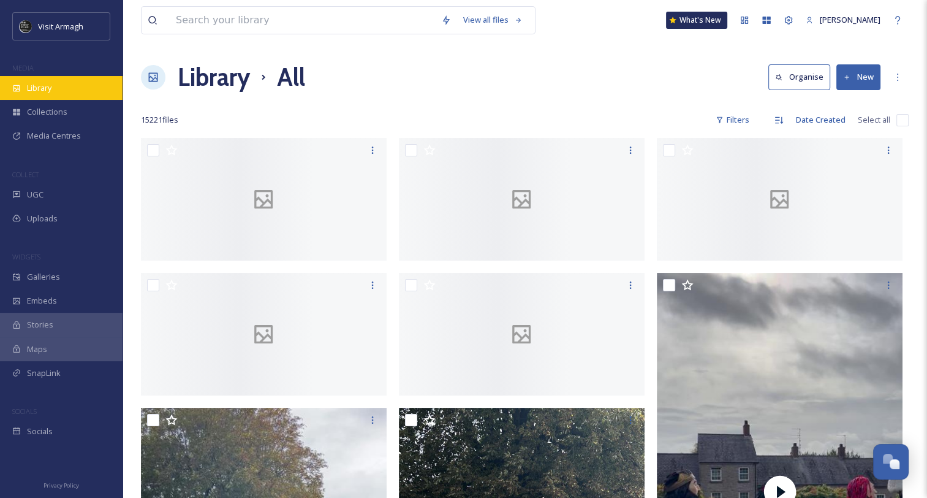
click at [50, 88] on span "Library" at bounding box center [39, 88] width 25 height 12
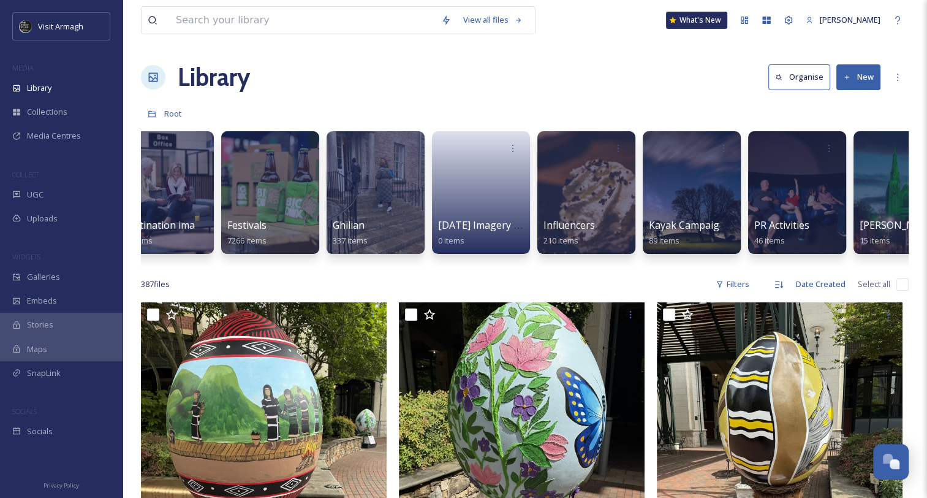
scroll to position [0, 862]
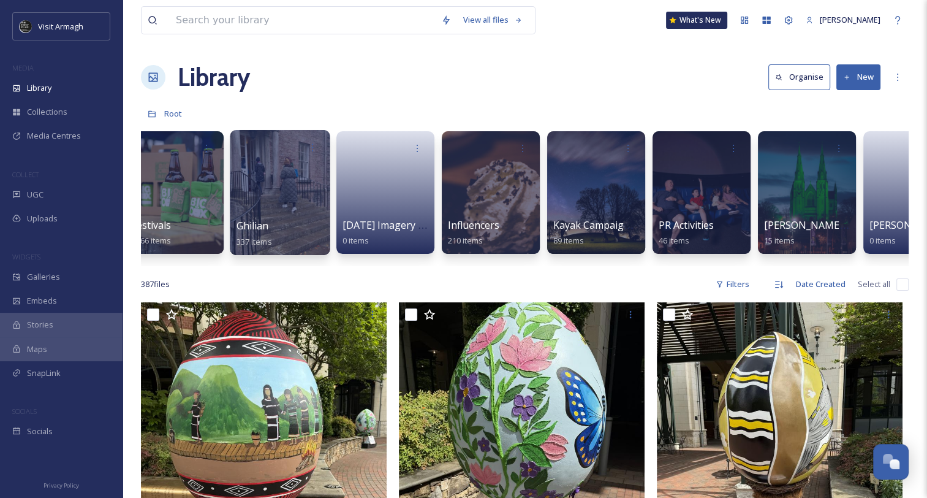
click at [284, 207] on div at bounding box center [280, 192] width 100 height 125
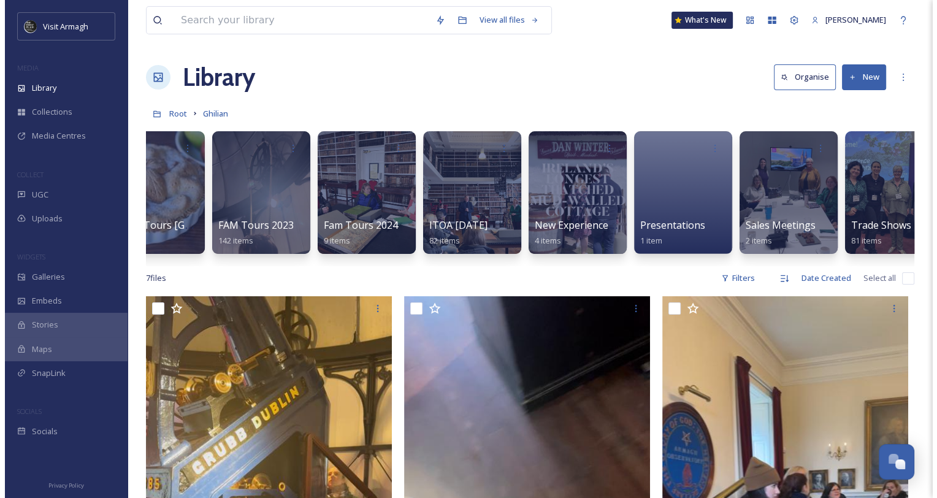
scroll to position [0, 286]
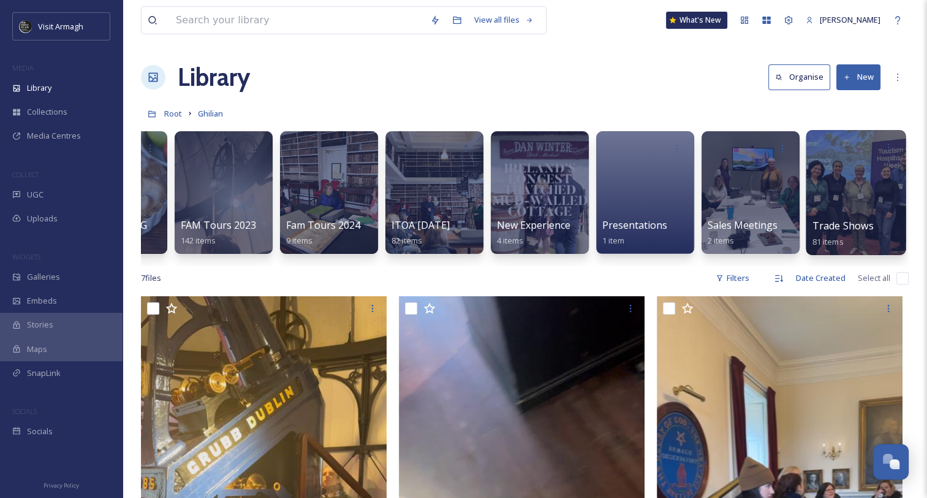
click at [838, 192] on div at bounding box center [856, 192] width 100 height 125
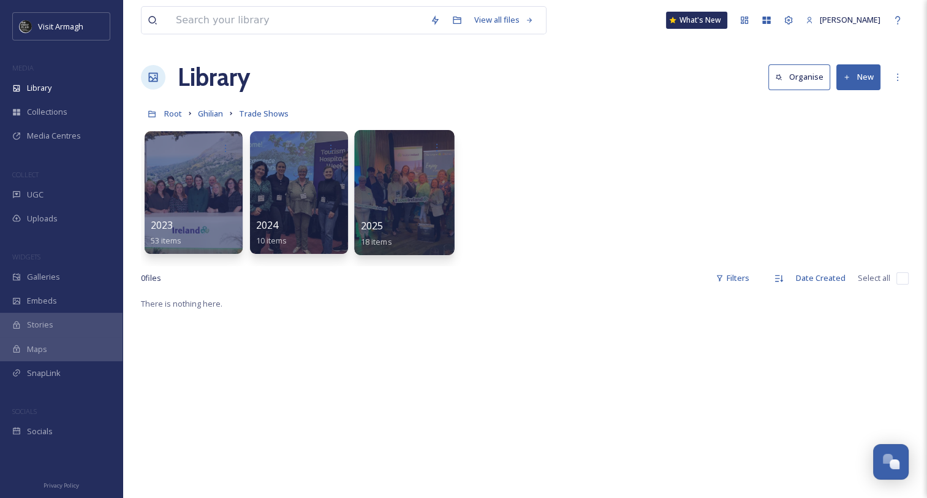
click at [427, 230] on div "2025 18 items" at bounding box center [405, 233] width 88 height 31
click at [391, 206] on div at bounding box center [404, 192] width 100 height 125
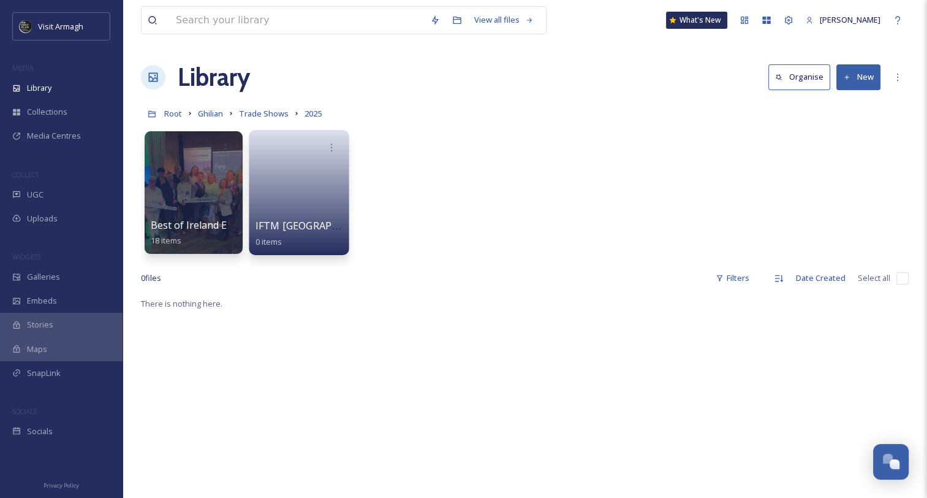
click at [306, 210] on link at bounding box center [300, 188] width 88 height 59
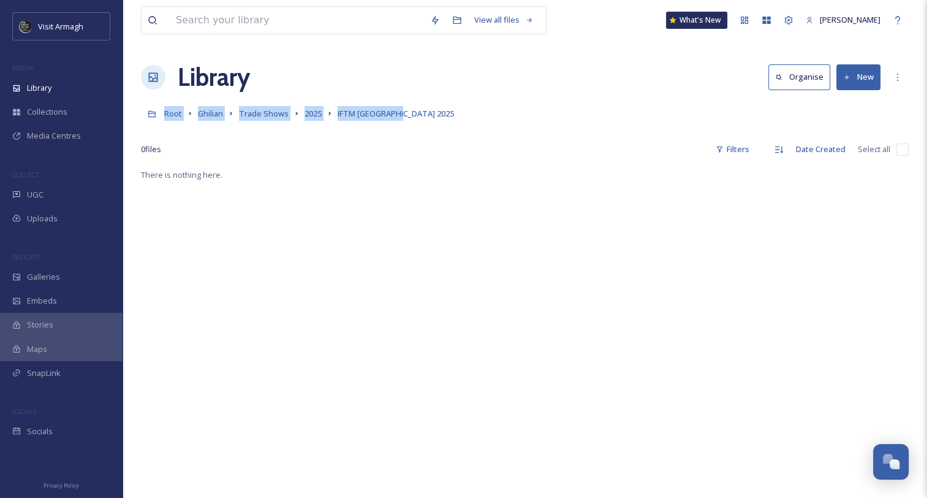
drag, startPoint x: 400, startPoint y: 113, endPoint x: 167, endPoint y: 123, distance: 233.1
click at [167, 123] on div "Root Ghilian Trade Shows 2025 IFTM [GEOGRAPHIC_DATA] 2025" at bounding box center [525, 113] width 768 height 23
copy div "Root Ghilian Trade Shows 2025 IFTM [GEOGRAPHIC_DATA] 2025"
click at [50, 221] on span "Uploads" at bounding box center [42, 219] width 31 height 12
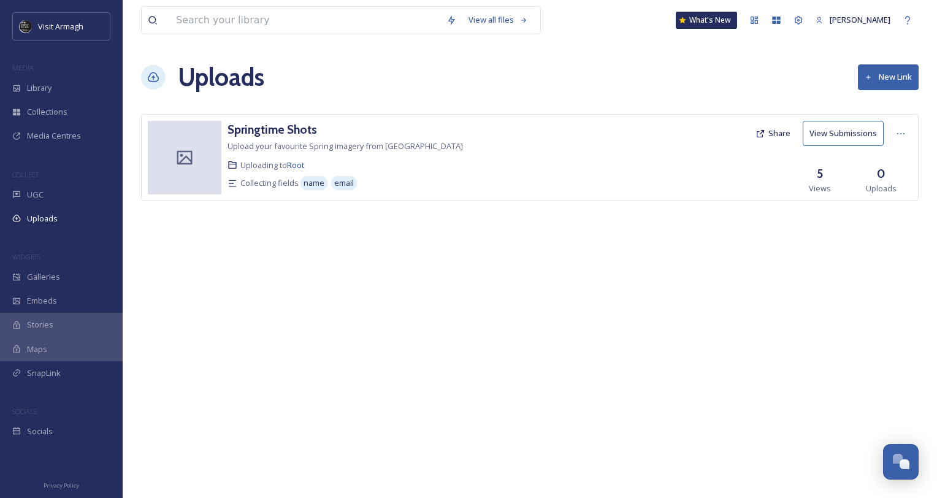
click at [906, 77] on button "New Link" at bounding box center [887, 76] width 61 height 25
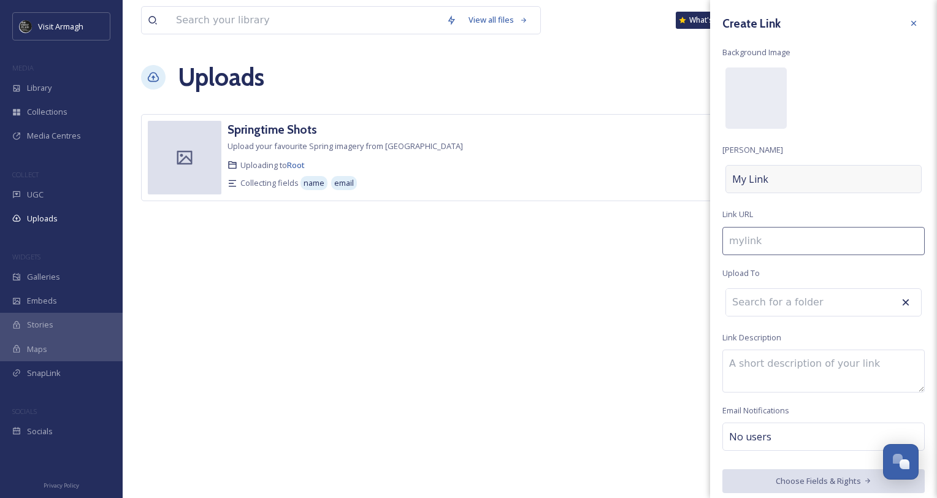
click at [739, 181] on span "My Link" at bounding box center [750, 179] width 36 height 15
type input "i"
type input "I"
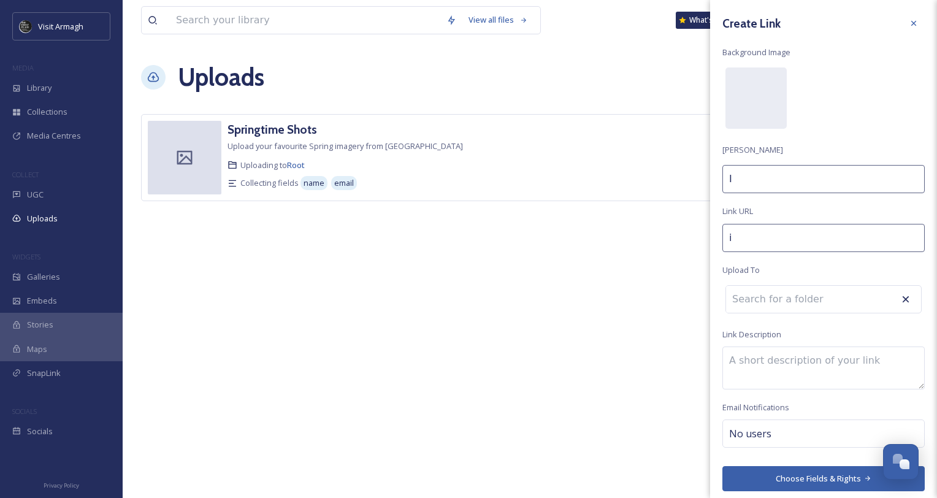
type input "if"
type input "IF"
type input "ift"
type input "IFT"
type input "iftm"
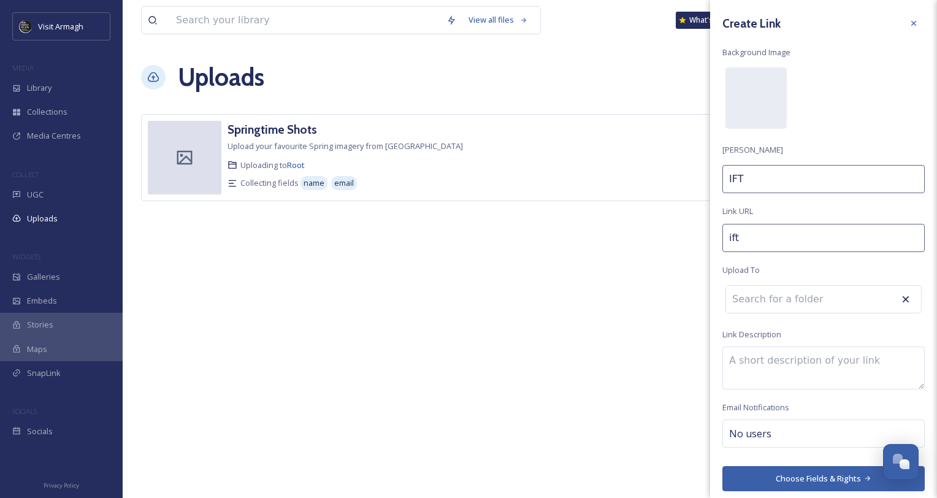
type input "IFTM"
type input "iftm-"
type input "IFTM"
type input "iftm-p"
type input "IFTM P"
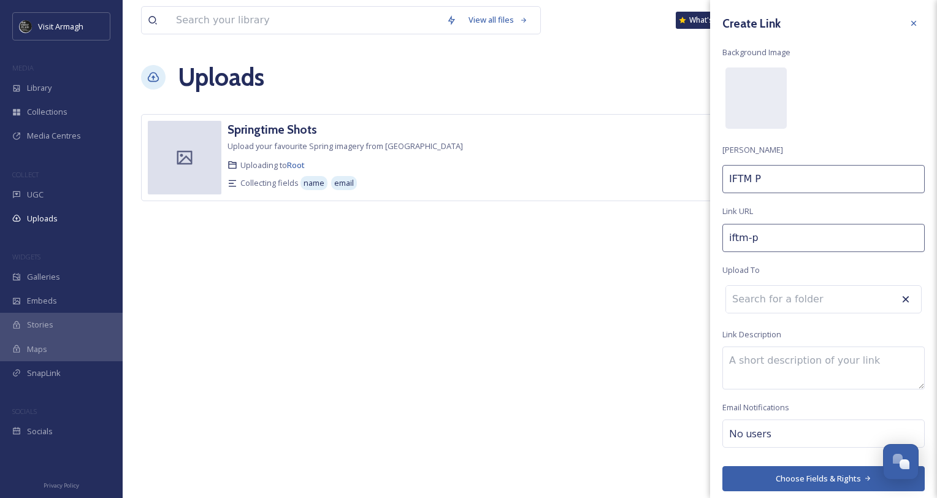
type input "iftm-pa"
type input "IFTM Pa"
type input "iftm-par"
type input "IFTM Par"
type input "iftm-pari"
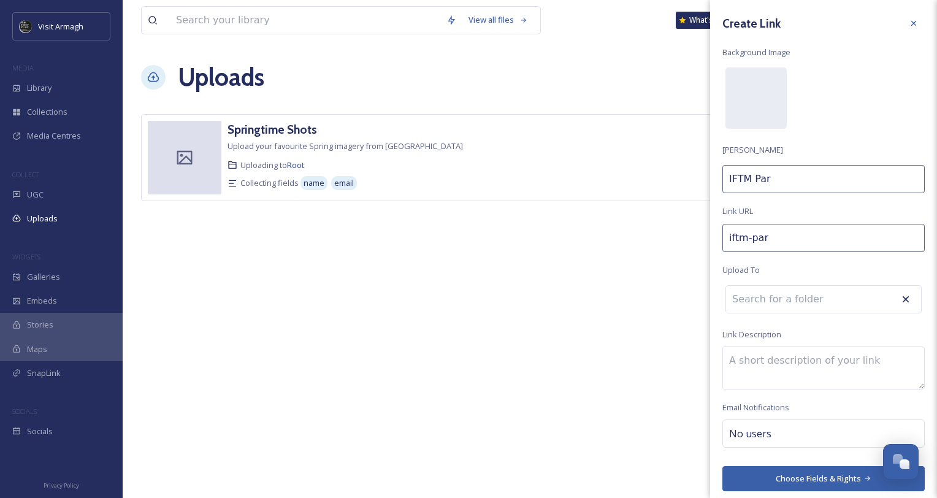
type input "IFTM Pari"
type input "iftm-[GEOGRAPHIC_DATA]"
type input "IFTM [GEOGRAPHIC_DATA]"
type input "iftm-parish"
type input "IFTM Parish"
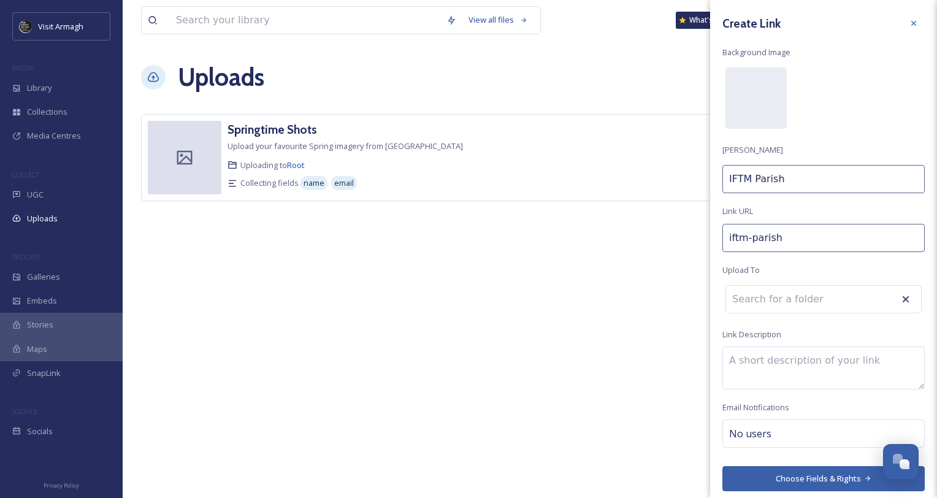
type input "iftm-[GEOGRAPHIC_DATA]"
type input "IFTM [GEOGRAPHIC_DATA]"
type input "iftm-[GEOGRAPHIC_DATA]-"
type input "IFTM [GEOGRAPHIC_DATA]"
type input "iftm-[GEOGRAPHIC_DATA]--"
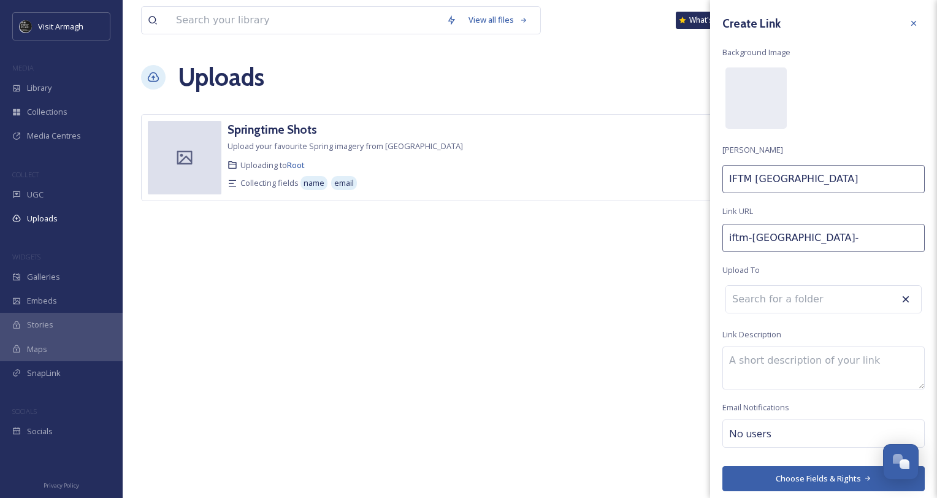
type input "IFTM [GEOGRAPHIC_DATA] -"
type input "iftm-[GEOGRAPHIC_DATA]---"
type input "IFTM [GEOGRAPHIC_DATA] -"
type input "iftm-[GEOGRAPHIC_DATA]---t"
type input "IFTM Paris - T"
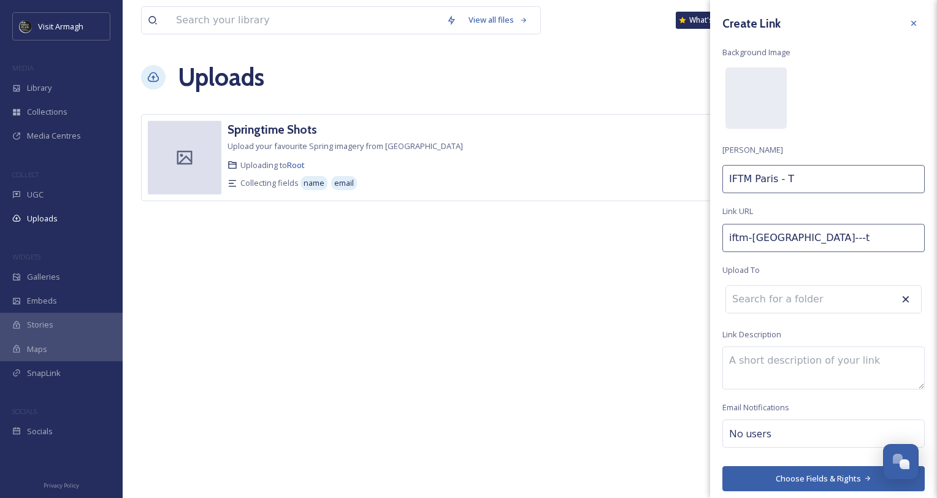
type input "iftm-[GEOGRAPHIC_DATA]---ti"
type input "IFTM [GEOGRAPHIC_DATA] - TI"
type input "iftm-[GEOGRAPHIC_DATA]---til"
click at [782, 297] on input at bounding box center [793, 299] width 135 height 27
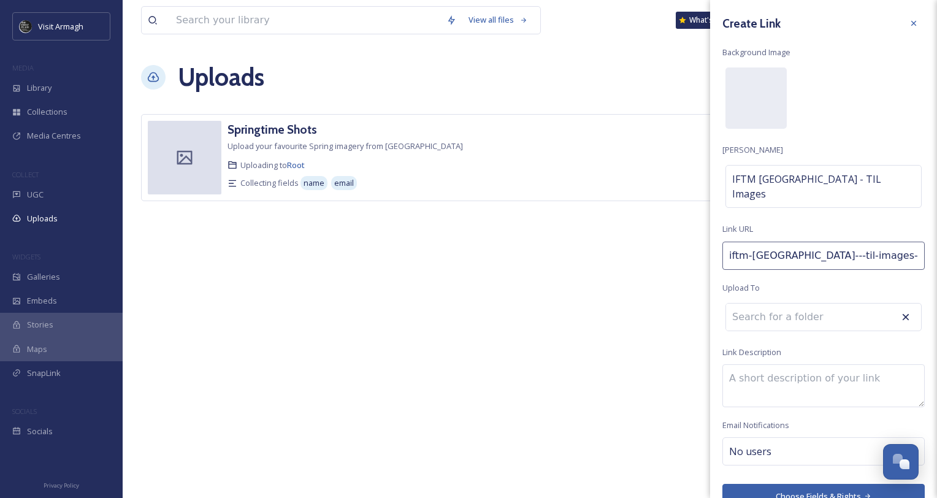
paste input "Root Ghilian Trade Shows 2025 IFTM [GEOGRAPHIC_DATA] 2025"
drag, startPoint x: 773, startPoint y: 299, endPoint x: 685, endPoint y: 300, distance: 88.3
click at [685, 300] on div "View all files What's New Ghilian [PERSON_NAME] Uploads New Link Springtime Sho…" at bounding box center [530, 249] width 814 height 498
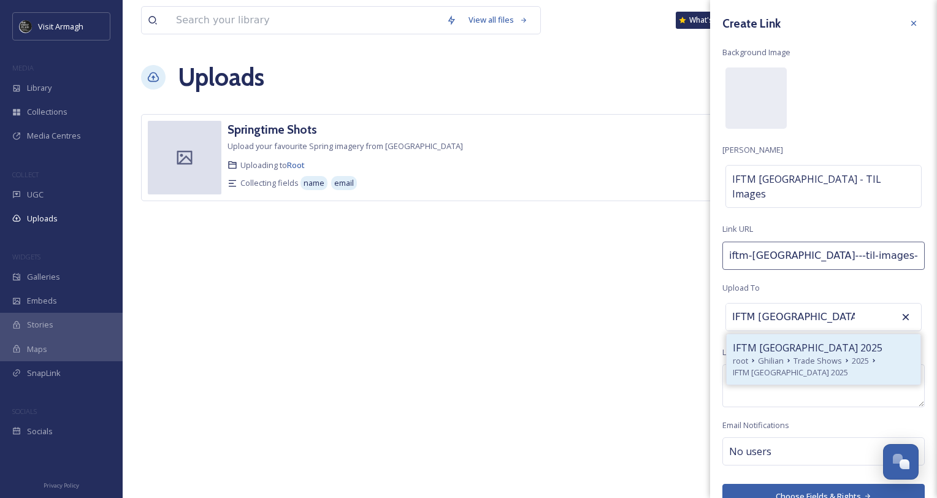
click at [777, 340] on span "IFTM [GEOGRAPHIC_DATA] 2025" at bounding box center [807, 347] width 150 height 15
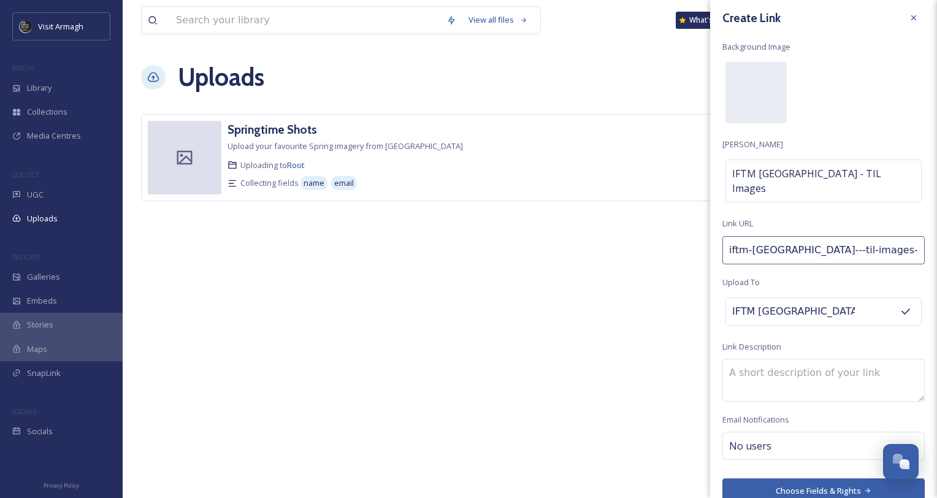
scroll to position [7, 0]
click at [823, 476] on button "Choose Fields & Rights" at bounding box center [823, 488] width 202 height 25
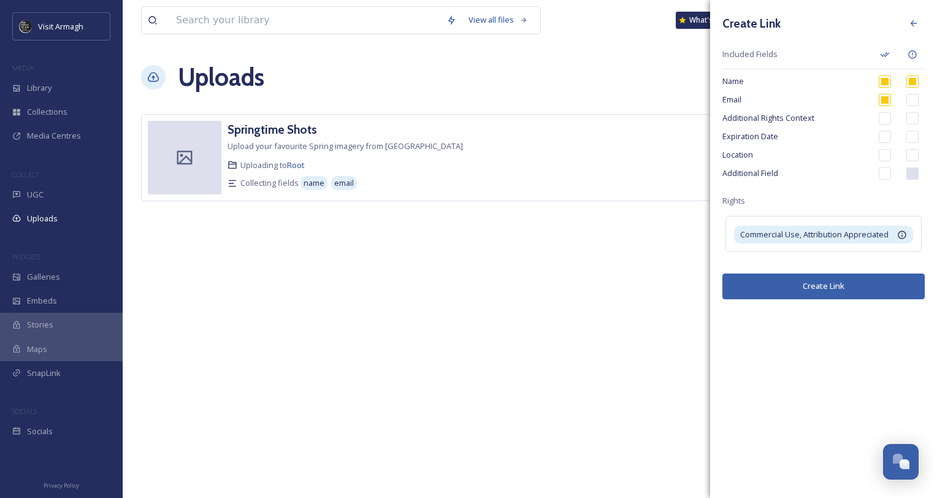
click at [830, 284] on button "Create Link" at bounding box center [823, 285] width 202 height 25
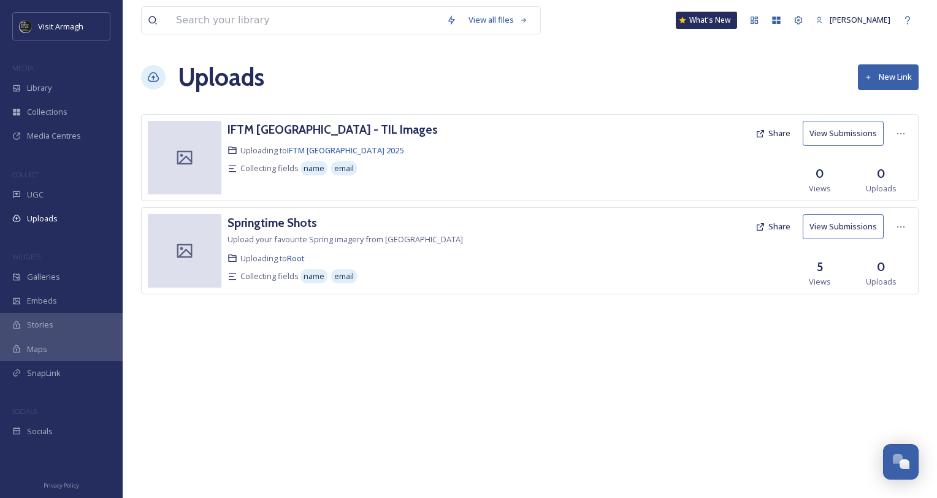
click at [777, 131] on button "Share" at bounding box center [772, 133] width 47 height 24
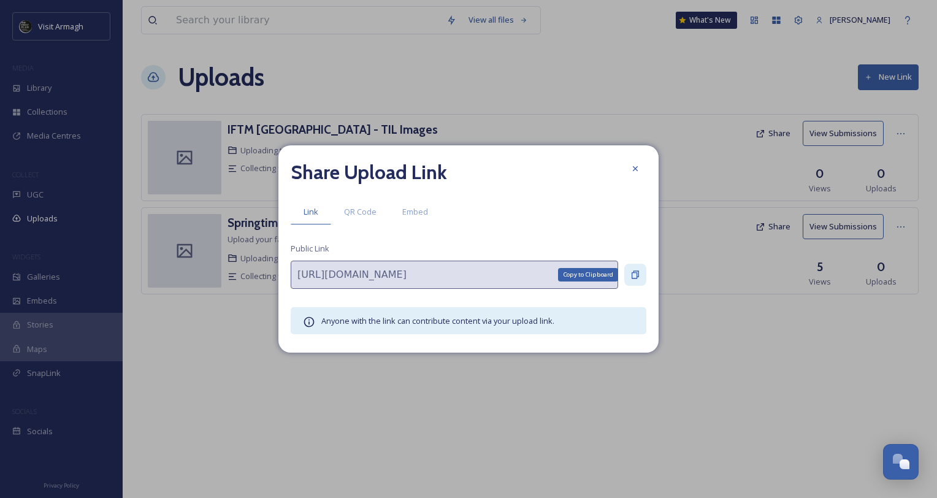
click at [637, 272] on icon at bounding box center [634, 275] width 7 height 8
